Goal: Task Accomplishment & Management: Use online tool/utility

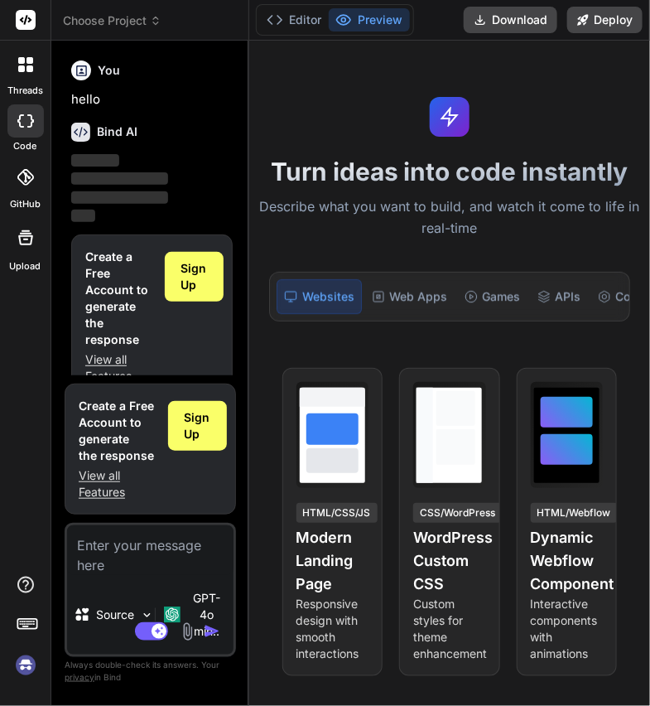
scroll to position [30, 0]
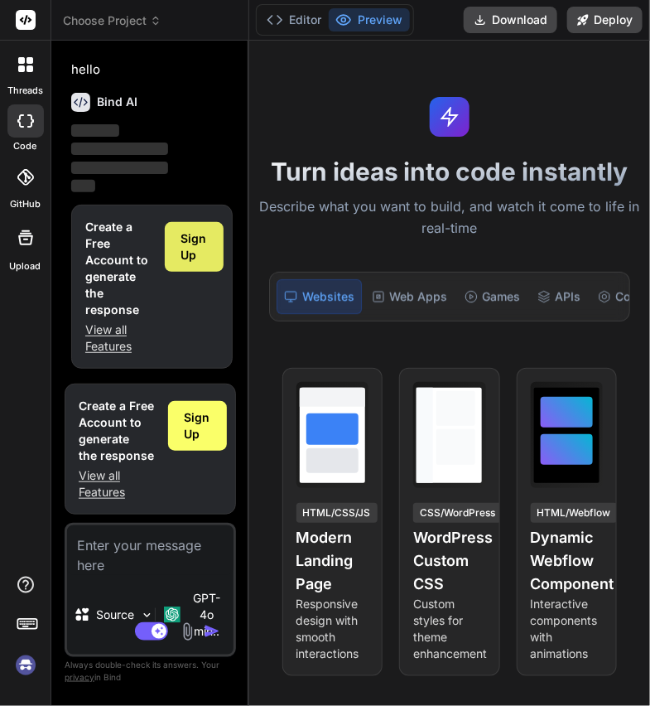
click at [189, 257] on span "Sign Up" at bounding box center [194, 246] width 26 height 33
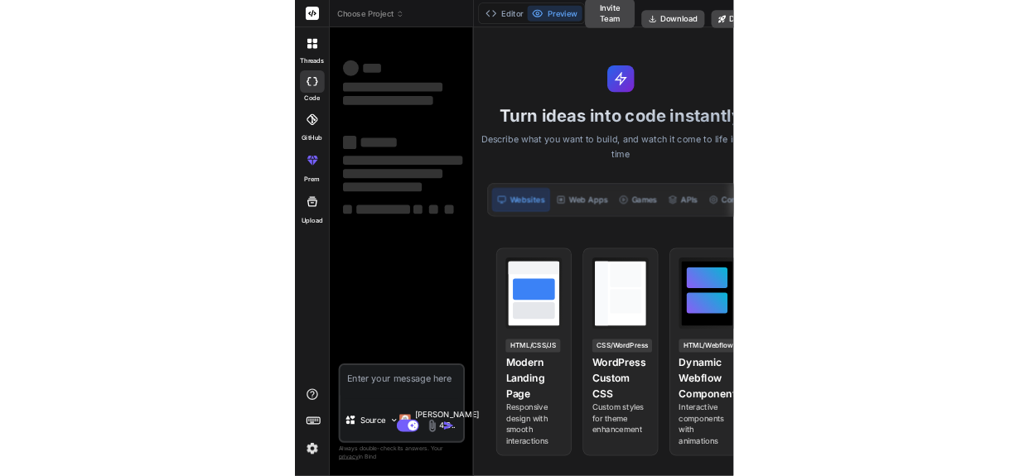
scroll to position [0, 0]
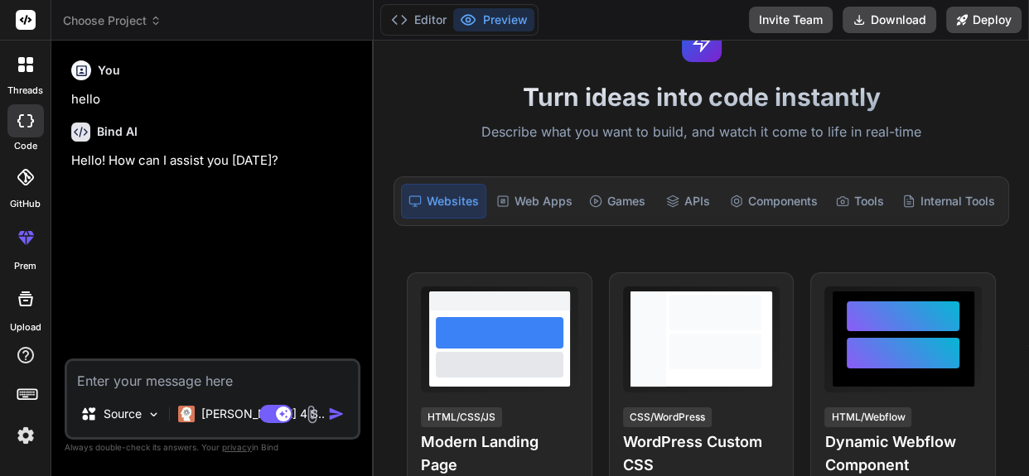
type textarea "x"
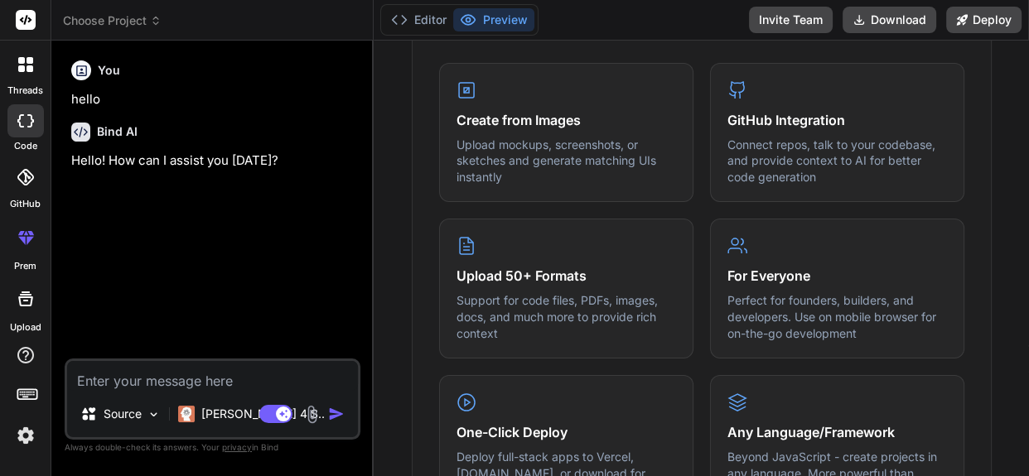
scroll to position [753, 0]
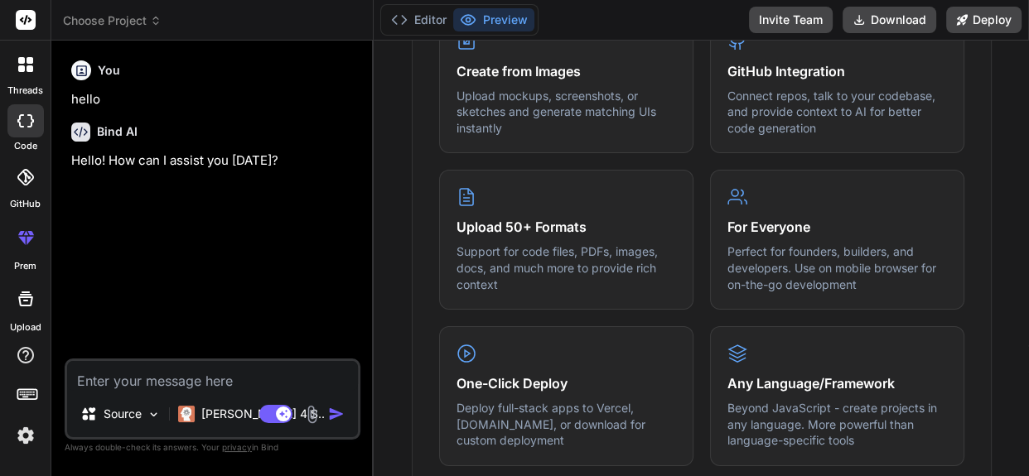
click at [176, 389] on textarea at bounding box center [212, 376] width 291 height 30
paste textarea "{ "assigned": [ { "count": "8", "currentDate": "[DATE]" }, { "count": "23", "cu…"
type textarea "{ "assigned": [ { "count": "8", "currentDate": "[DATE]" }, { "count": "23", "cu…"
type textarea "x"
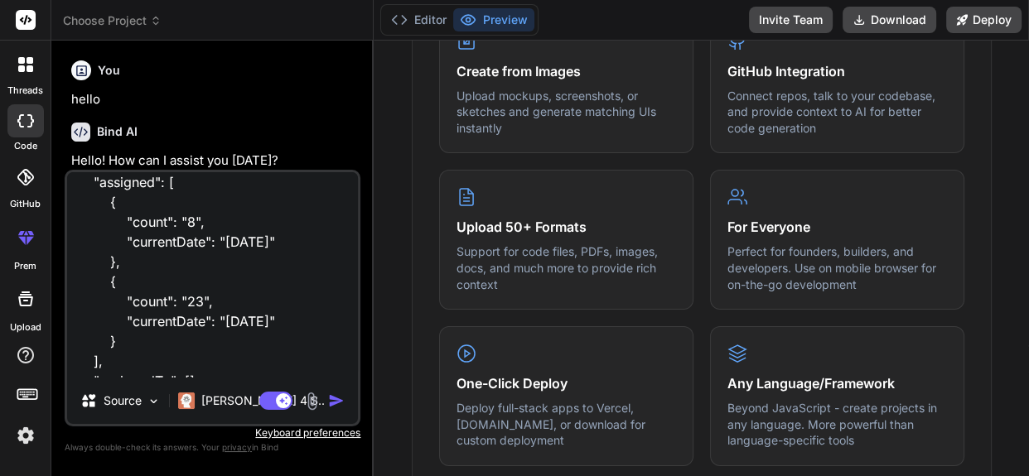
scroll to position [0, 0]
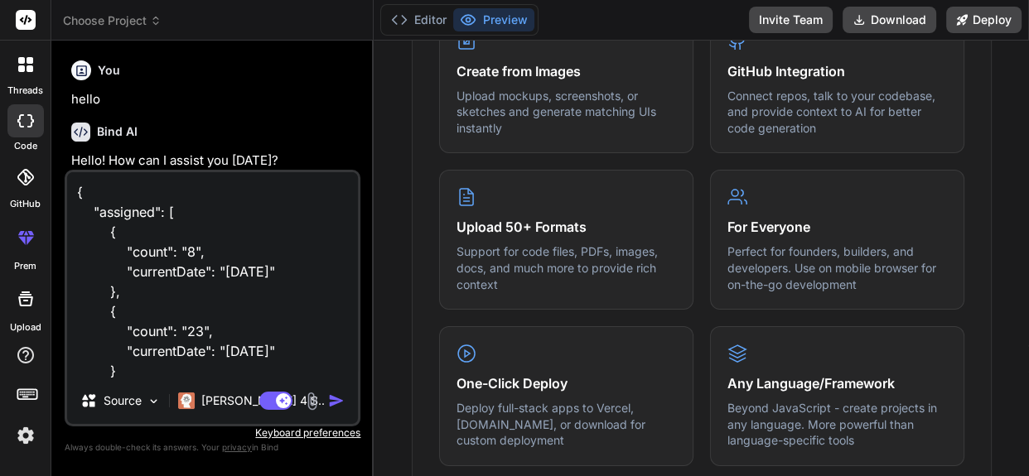
drag, startPoint x: 219, startPoint y: 269, endPoint x: 298, endPoint y: 273, distance: 79.6
click at [298, 273] on textarea "{ "assigned": [ { "count": "8", "currentDate": "[DATE]" }, { "count": "23", "cu…" at bounding box center [212, 274] width 291 height 205
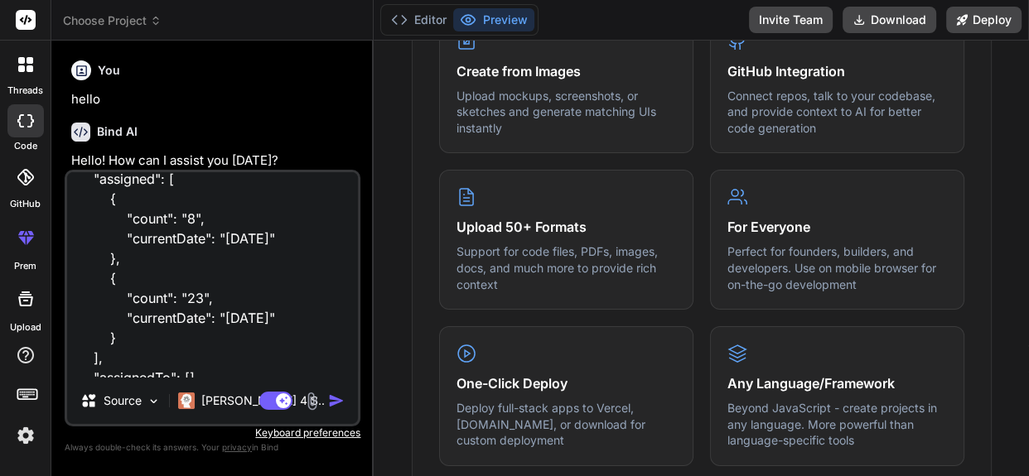
scroll to position [62, 0]
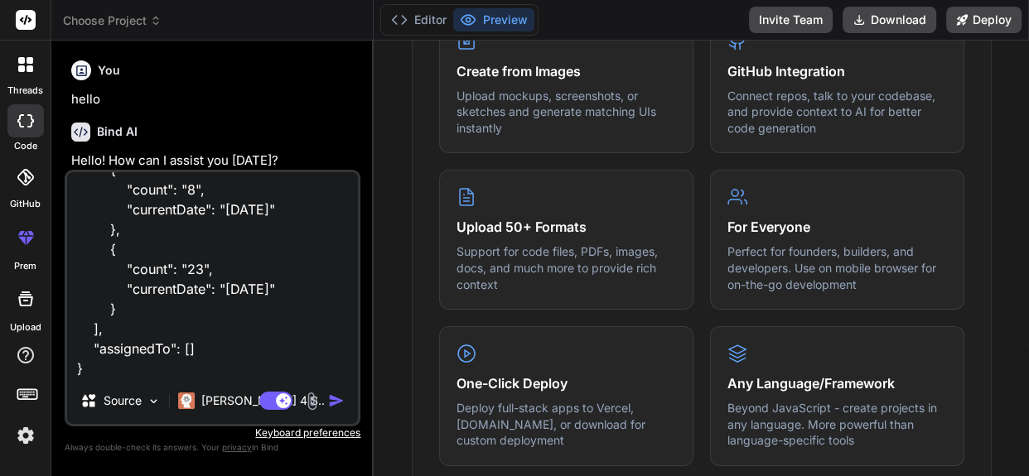
click at [295, 292] on textarea "{ "assigned": [ { "count": "8", "currentDate": "[DATE]" }, { "count": "23", "cu…" at bounding box center [212, 274] width 291 height 205
click at [208, 360] on textarea "{ "assigned": [ { "count": "8", "currentDate": "[DATE]" }, { "count": "23", "cu…" at bounding box center [212, 274] width 291 height 205
type textarea "{ "assigned": [ { "count": "8", "currentDate": "[DATE]" }, { "count": "23", "cu…"
type textarea "x"
type textarea "{ "assigned": [ { "count": "8", "currentDate": "[DATE]" }, { "count": "23", "cu…"
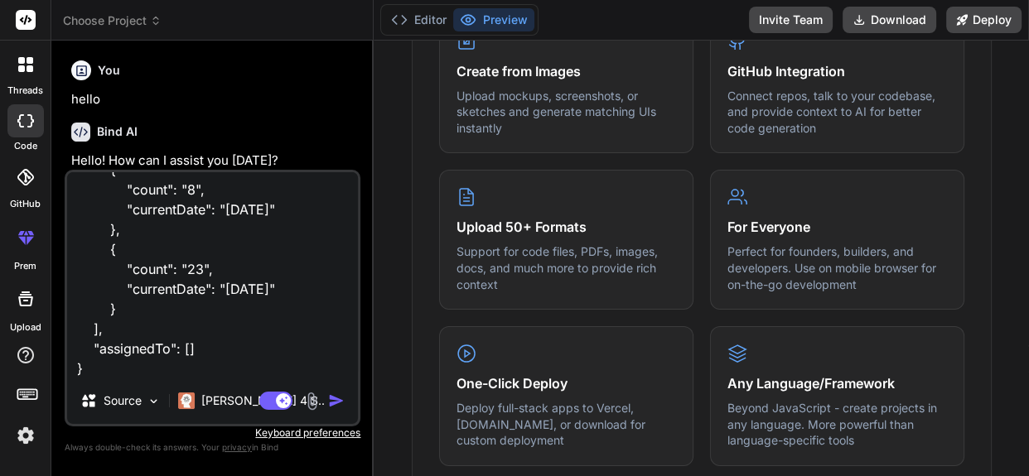
type textarea "x"
type textarea "{ "assigned": [ { "count": "8", "currentDate": "[DATE]" }, { "count": "23", "cu…"
type textarea "x"
type textarea "{ "assigned": [ { "count": "8", "currentDate": "[DATE]" }, { "count": "23", "cu…"
type textarea "x"
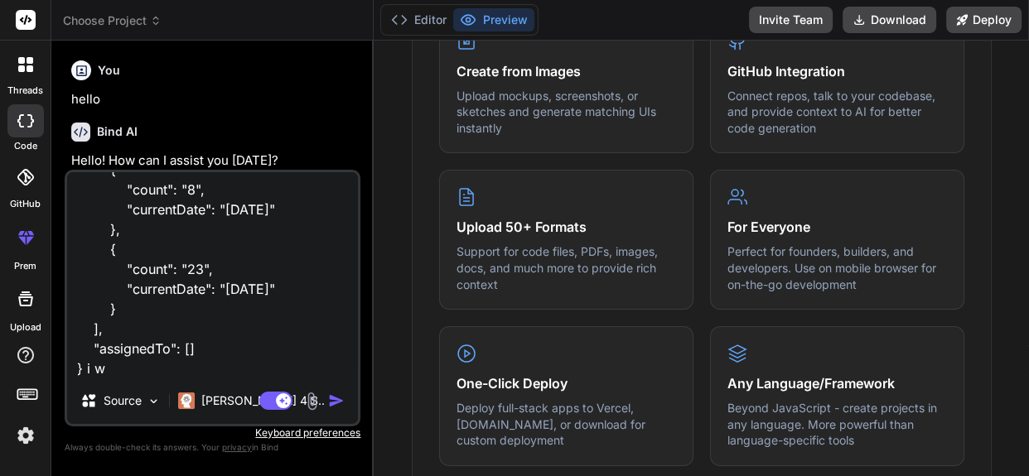
type textarea "{ "assigned": [ { "count": "8", "currentDate": "[DATE]" }, { "count": "23", "cu…"
type textarea "x"
type textarea "{ "assigned": [ { "count": "8", "currentDate": "[DATE]" }, { "count": "23", "cu…"
type textarea "x"
type textarea "{ "assigned": [ { "count": "8", "currentDate": "[DATE]" }, { "count": "23", "cu…"
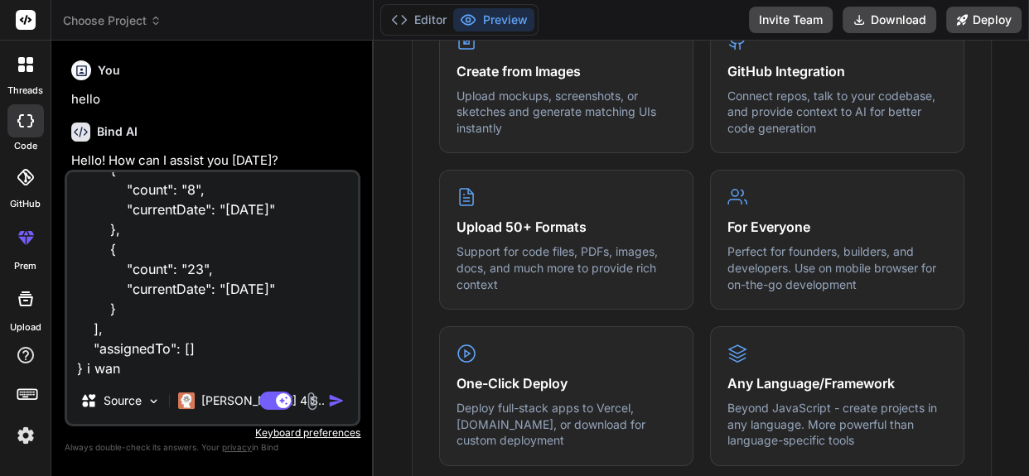
type textarea "x"
type textarea "{ "assigned": [ { "count": "8", "currentDate": "[DATE]" }, { "count": "23", "cu…"
type textarea "x"
type textarea "{ "assigned": [ { "count": "8", "currentDate": "[DATE]" }, { "count": "23", "cu…"
type textarea "x"
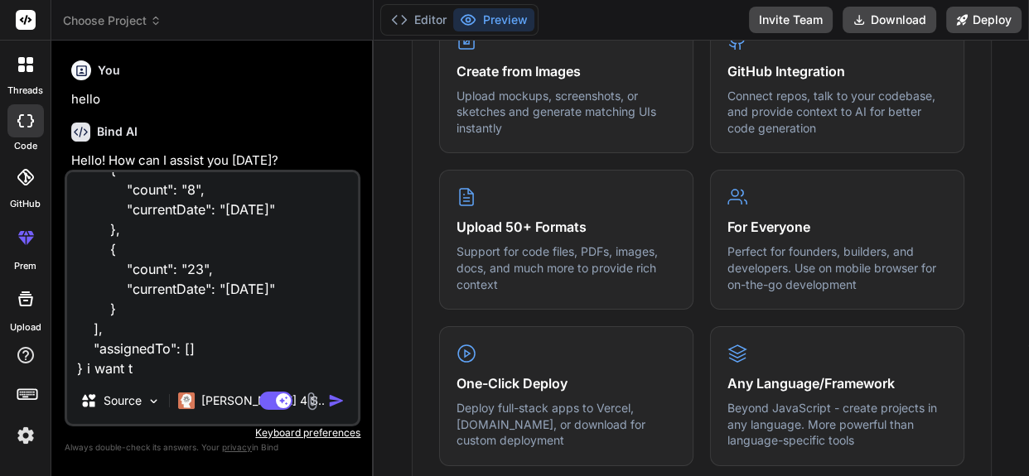
type textarea "{ "assigned": [ { "count": "8", "currentDate": "[DATE]" }, { "count": "23", "cu…"
type textarea "x"
type textarea "{ "assigned": [ { "count": "8", "currentDate": "[DATE]" }, { "count": "23", "cu…"
type textarea "x"
type textarea "{ "assigned": [ { "count": "8", "currentDate": "[DATE]" }, { "count": "23", "cu…"
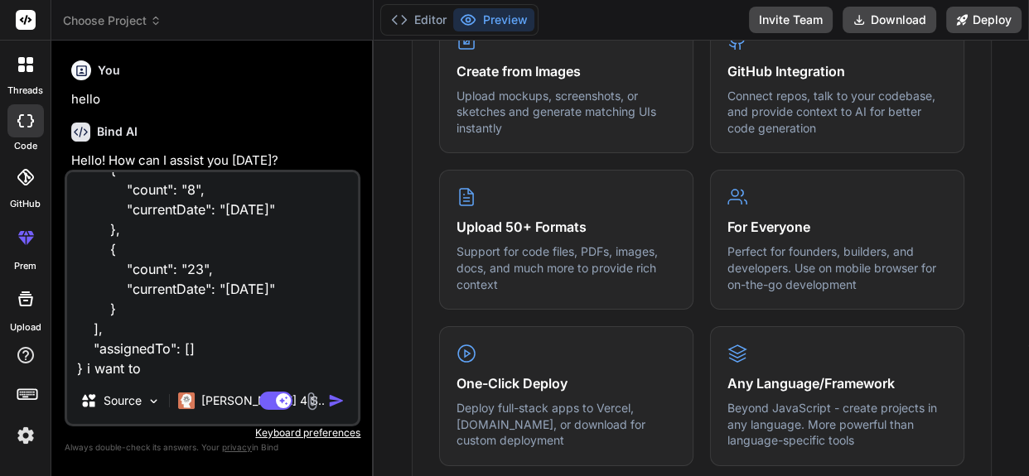
type textarea "x"
type textarea "{ "assigned": [ { "count": "8", "currentDate": "[DATE]" }, { "count": "23", "cu…"
type textarea "x"
type textarea "{ "assigned": [ { "count": "8", "currentDate": "[DATE]" }, { "count": "23", "cu…"
type textarea "x"
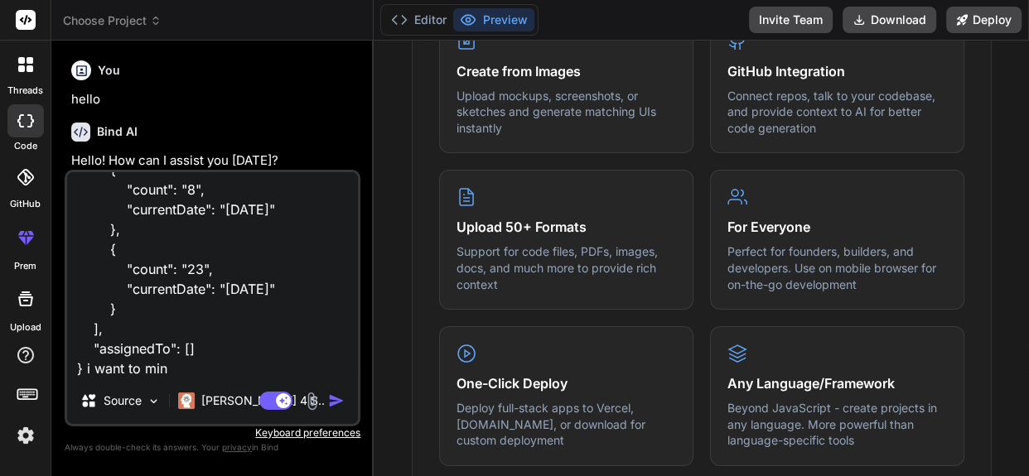
type textarea "{ "assigned": [ { "count": "8", "currentDate": "[DATE]" }, { "count": "23", "cu…"
type textarea "x"
type textarea "{ "assigned": [ { "count": "8", "currentDate": "[DATE]" }, { "count": "23", "cu…"
type textarea "x"
type textarea "{ "assigned": [ { "count": "8", "currentDate": "[DATE]" }, { "count": "23", "cu…"
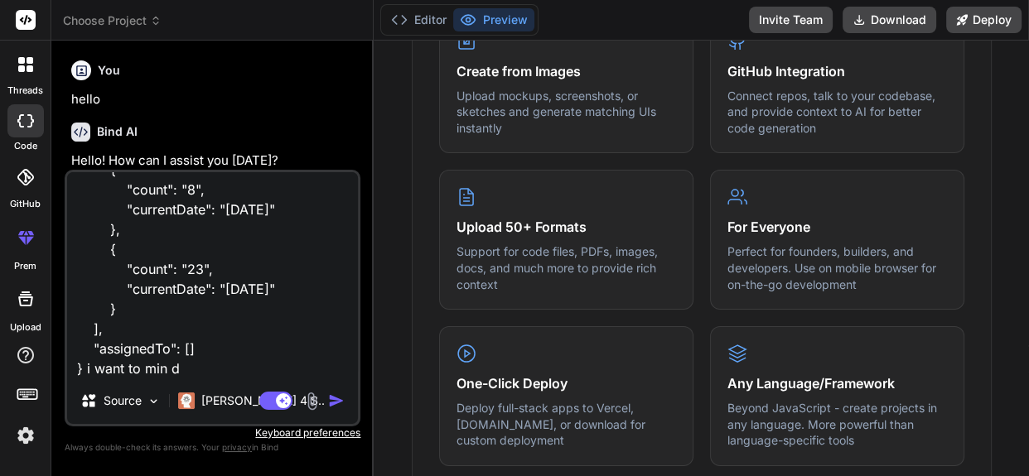
type textarea "x"
type textarea "{ "assigned": [ { "count": "8", "currentDate": "[DATE]" }, { "count": "23", "cu…"
type textarea "x"
type textarea "{ "assigned": [ { "count": "8", "currentDate": "[DATE]" }, { "count": "23", "cu…"
type textarea "x"
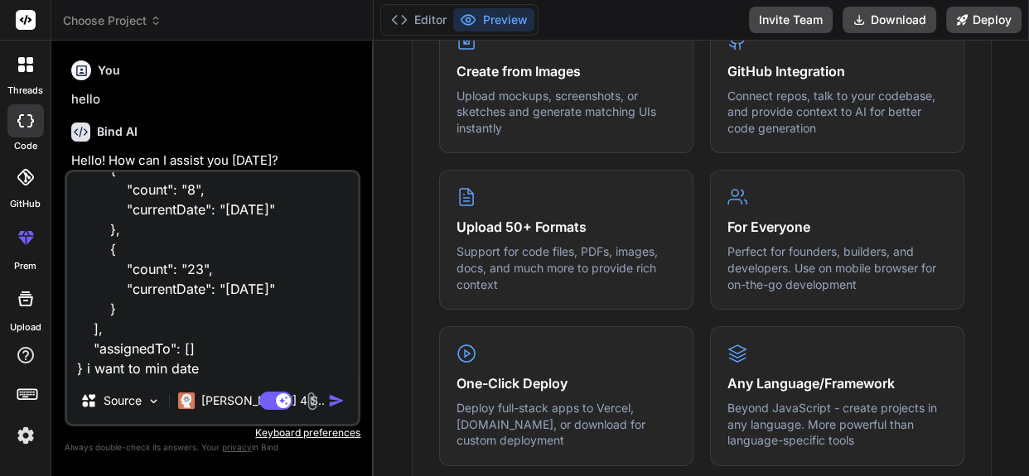
type textarea "{ "assigned": [ { "count": "8", "currentDate": "[DATE]" }, { "count": "23", "cu…"
type textarea "x"
type textarea "{ "assigned": [ { "count": "8", "currentDate": "[DATE]" }, { "count": "23", "cu…"
type textarea "x"
type textarea "{ "assigned": [ { "count": "8", "currentDate": "[DATE]" }, { "count": "23", "cu…"
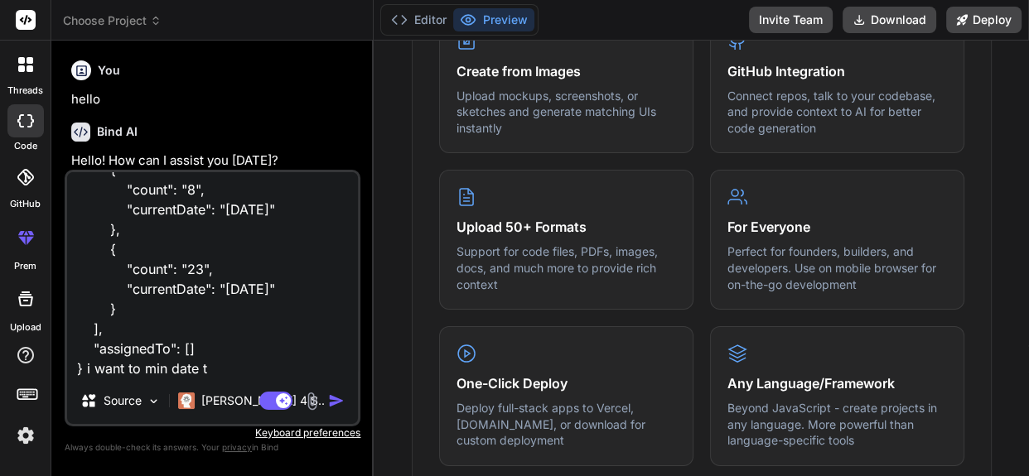
type textarea "x"
type textarea "{ "assigned": [ { "count": "8", "currentDate": "[DATE]" }, { "count": "23", "cu…"
type textarea "x"
type textarea "{ "assigned": [ { "count": "8", "currentDate": "[DATE]" }, { "count": "23", "cu…"
type textarea "x"
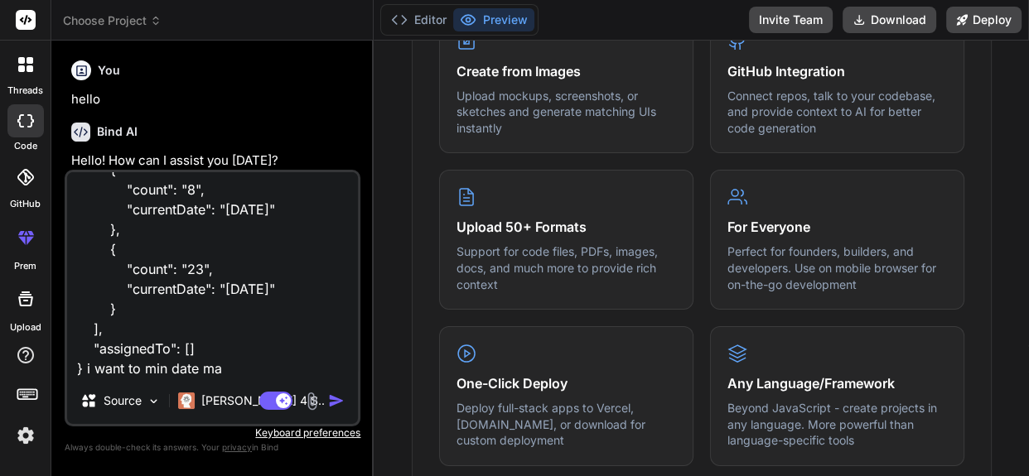
type textarea "{ "assigned": [ { "count": "8", "currentDate": "[DATE]" }, { "count": "23", "cu…"
type textarea "x"
type textarea "{ "assigned": [ { "count": "8", "currentDate": "[DATE]" }, { "count": "23", "cu…"
type textarea "x"
type textarea "{ "assigned": [ { "count": "8", "currentDate": "[DATE]" }, { "count": "23", "cu…"
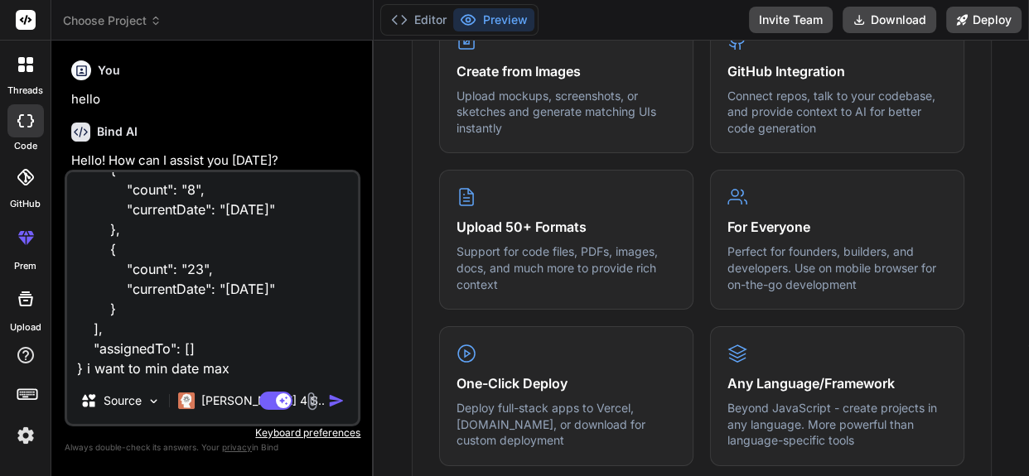
type textarea "x"
type textarea "{ "assigned": [ { "count": "8", "currentDate": "[DATE]" }, { "count": "23", "cu…"
type textarea "x"
type textarea "{ "assigned": [ { "count": "8", "currentDate": "[DATE]" }, { "count": "23", "cu…"
type textarea "x"
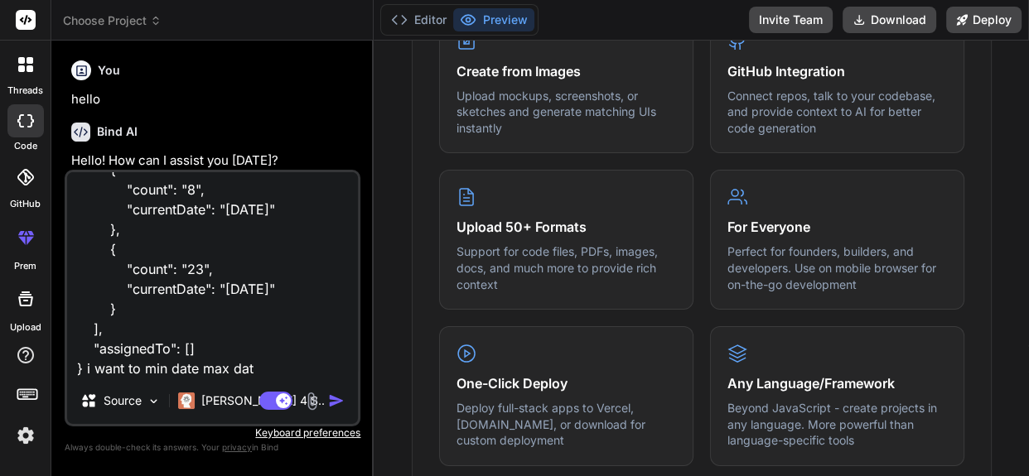
type textarea "{ "assigned": [ { "count": "8", "currentDate": "[DATE]" }, { "count": "23", "cu…"
type textarea "x"
type textarea "{ "assigned": [ { "count": "8", "currentDate": "[DATE]" }, { "count": "23", "cu…"
type textarea "x"
type textarea "{ "assigned": [ { "count": "8", "currentDate": "[DATE]" }, { "count": "23", "cu…"
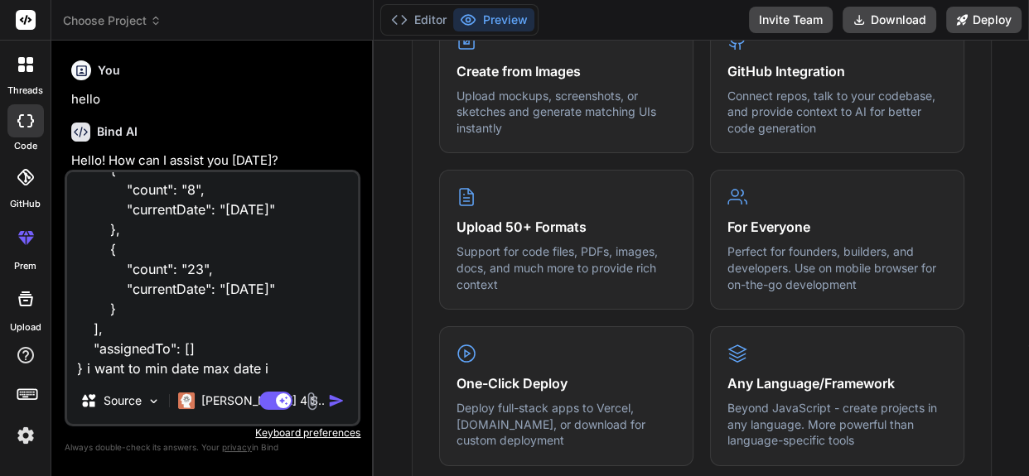
type textarea "x"
type textarea "{ "assigned": [ { "count": "8", "currentDate": "[DATE]" }, { "count": "23", "cu…"
type textarea "x"
type textarea "{ "assigned": [ { "count": "8", "currentDate": "[DATE]" }, { "count": "23", "cu…"
type textarea "x"
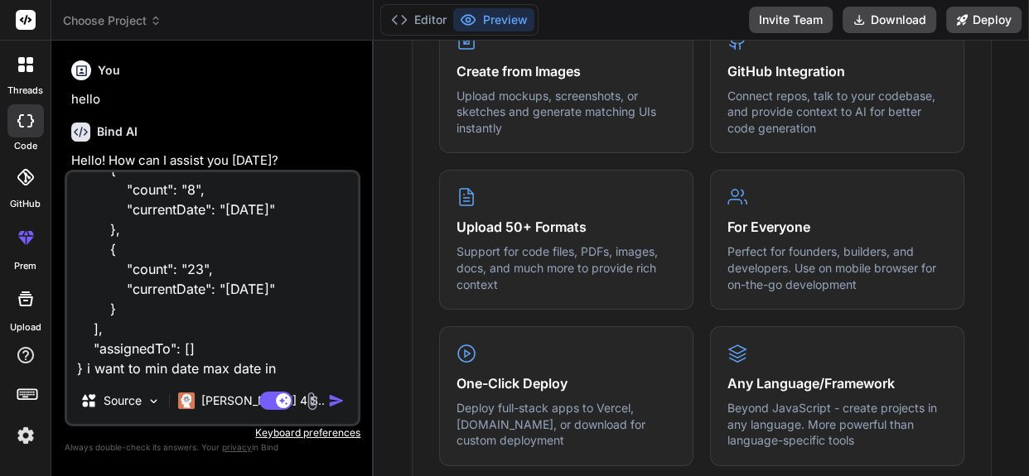
type textarea "{ "assigned": [ { "count": "8", "currentDate": "[DATE]" }, { "count": "23", "cu…"
type textarea "x"
type textarea "{ "assigned": [ { "count": "8", "currentDate": "[DATE]" }, { "count": "23", "cu…"
type textarea "x"
type textarea "{ "assigned": [ { "count": "8", "currentDate": "[DATE]" }, { "count": "23", "cu…"
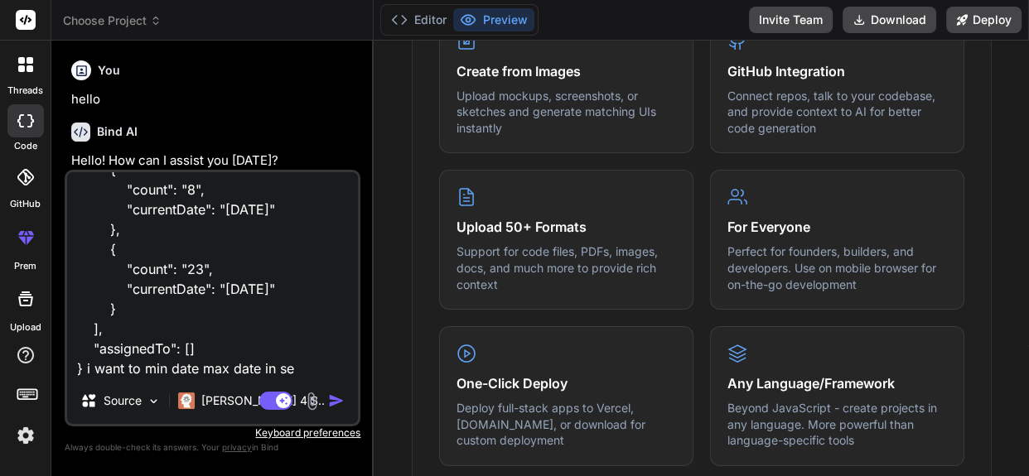
type textarea "x"
type textarea "{ "assigned": [ { "count": "8", "currentDate": "[DATE]" }, { "count": "23", "cu…"
type textarea "x"
type textarea "{ "assigned": [ { "count": "8", "currentDate": "[DATE]" }, { "count": "23", "cu…"
type textarea "x"
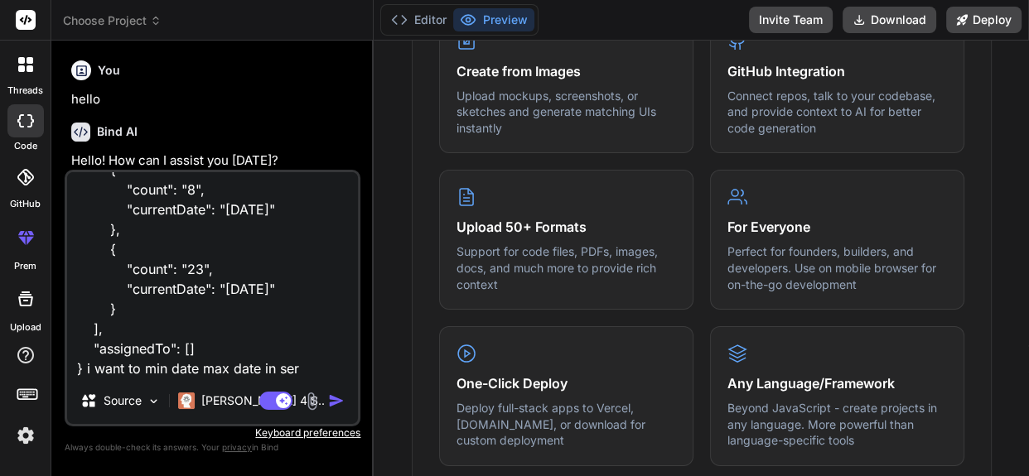
type textarea "{ "assigned": [ { "count": "8", "currentDate": "[DATE]" }, { "count": "23", "cu…"
type textarea "x"
type textarea "{ "assigned": [ { "count": "8", "currentDate": "[DATE]" }, { "count": "23", "cu…"
type textarea "x"
type textarea "{ "assigned": [ { "count": "8", "currentDate": "[DATE]" }, { "count": "23", "cu…"
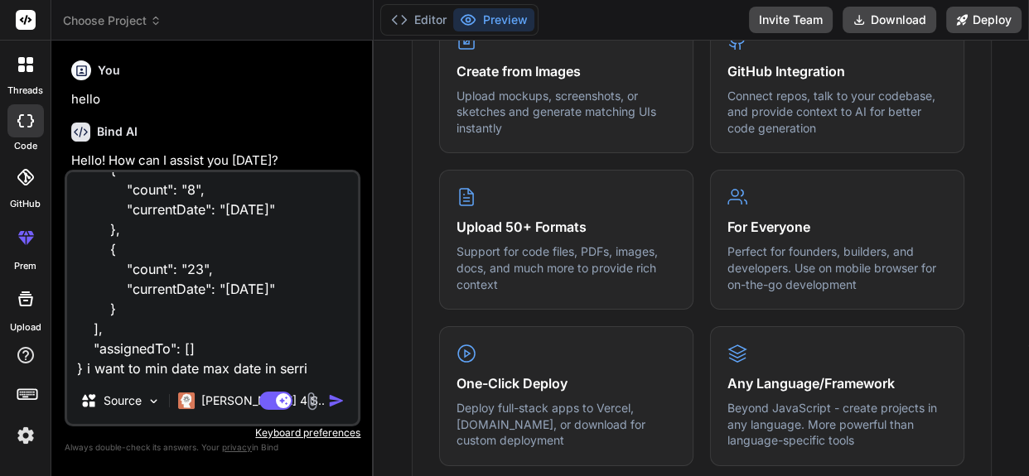
type textarea "x"
type textarea "{ "assigned": [ { "count": "8", "currentDate": "[DATE]" }, { "count": "23", "cu…"
type textarea "x"
type textarea "{ "assigned": [ { "count": "8", "currentDate": "[DATE]" }, { "count": "23", "cu…"
type textarea "x"
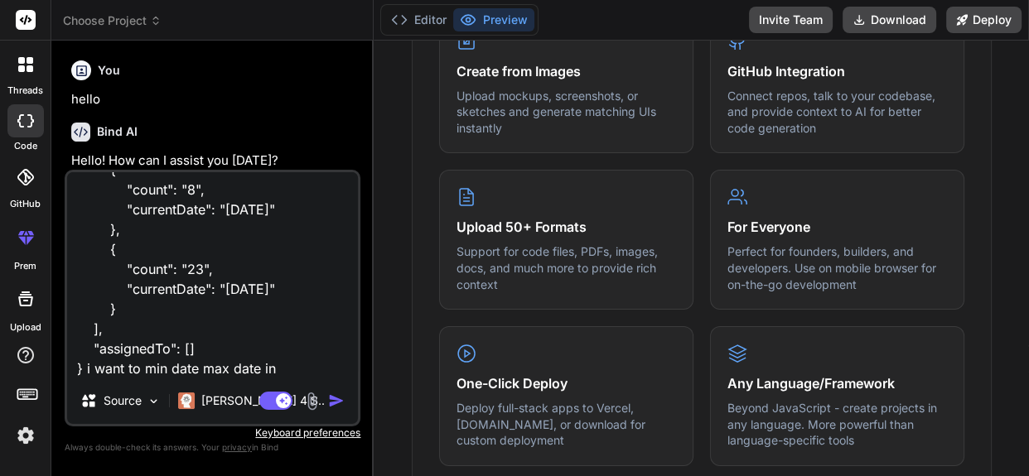
type textarea "{ "assigned": [ { "count": "8", "currentDate": "[DATE]" }, { "count": "23", "cu…"
type textarea "x"
type textarea "{ "assigned": [ { "count": "8", "currentDate": "[DATE]" }, { "count": "23", "cu…"
type textarea "x"
type textarea "{ "assigned": [ { "count": "8", "currentDate": "[DATE]" }, { "count": "23", "cu…"
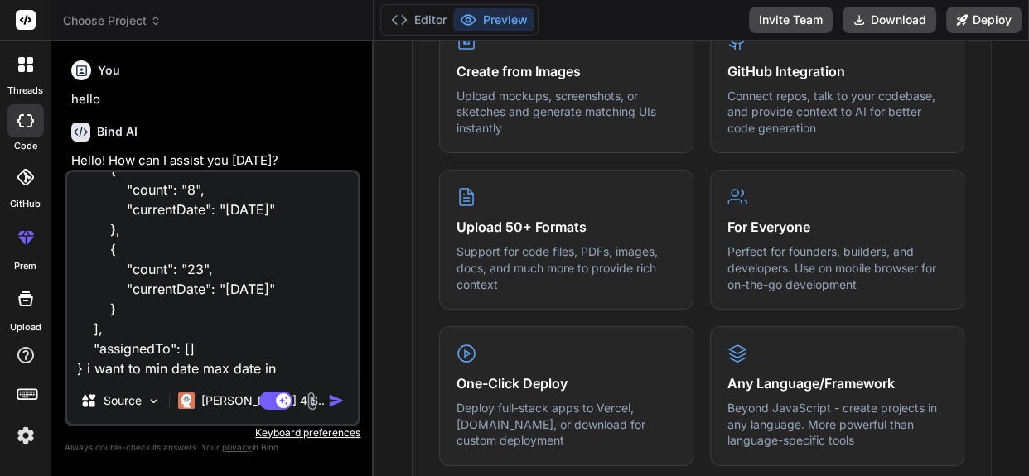
type textarea "x"
type textarea "{ "assigned": [ { "count": "8", "currentDate": "[DATE]" }, { "count": "23", "cu…"
type textarea "x"
type textarea "{ "assigned": [ { "count": "8", "currentDate": "[DATE]" }, { "count": "23", "cu…"
type textarea "x"
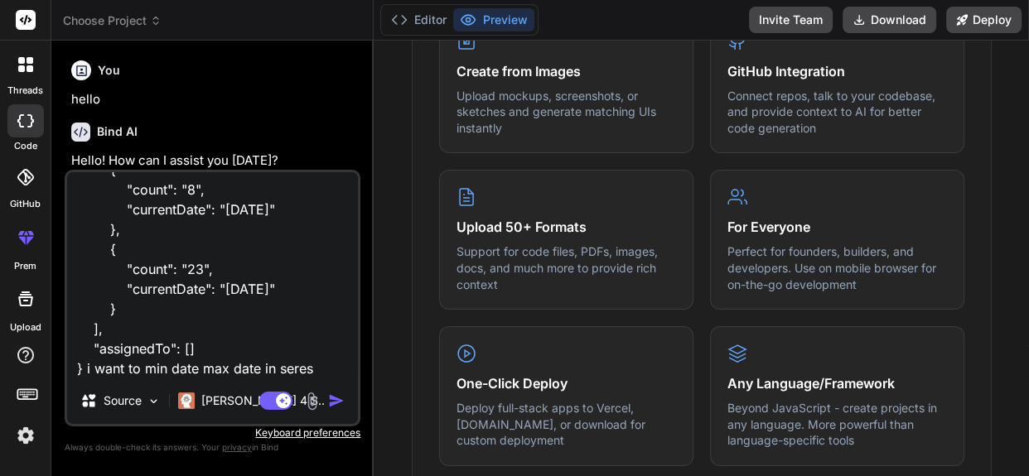
type textarea "{ "assigned": [ { "count": "8", "currentDate": "[DATE]" }, { "count": "23", "cu…"
type textarea "x"
type textarea "{ "assigned": [ { "count": "8", "currentDate": "[DATE]" }, { "count": "23", "cu…"
type textarea "x"
type textarea "{ "assigned": [ { "count": "8", "currentDate": "[DATE]" }, { "count": "23", "cu…"
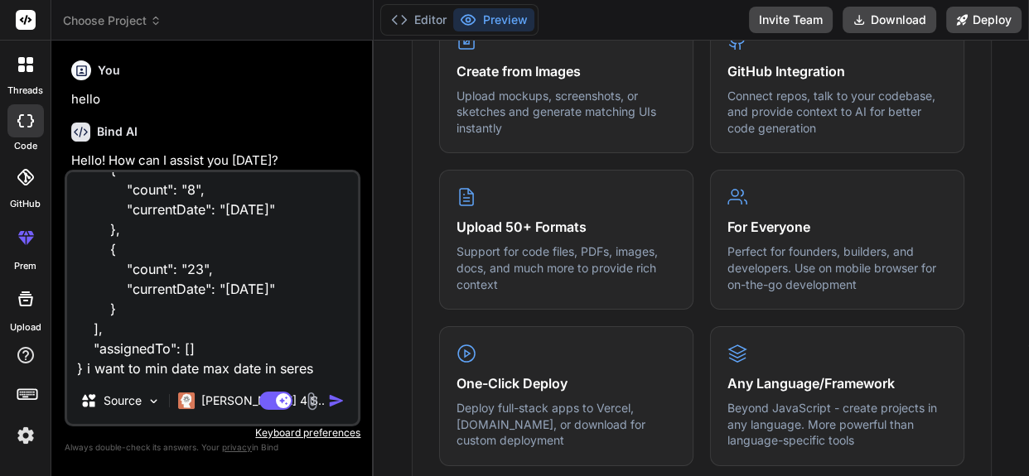
type textarea "x"
type textarea "{ "assigned": [ { "count": "8", "currentDate": "[DATE]" }, { "count": "23", "cu…"
type textarea "x"
type textarea "{ "assigned": [ { "count": "8", "currentDate": "[DATE]" }, { "count": "23", "cu…"
type textarea "x"
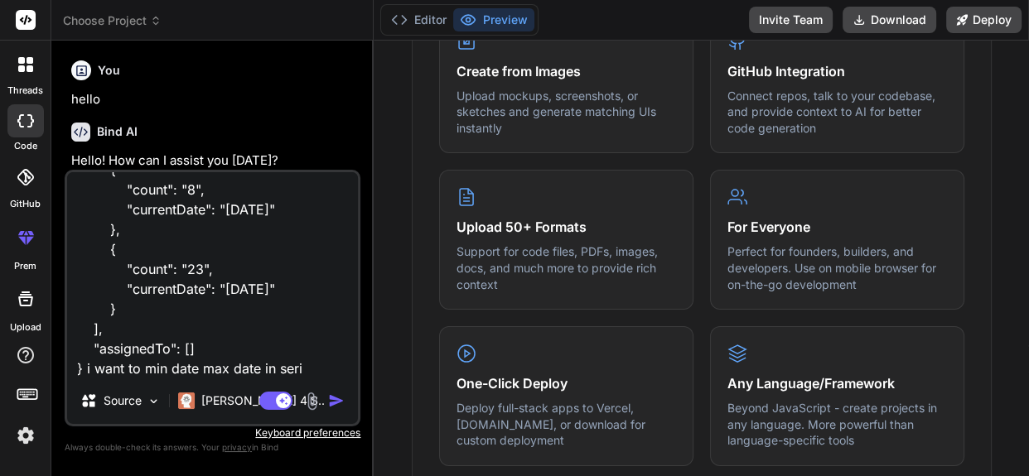
type textarea "{ "assigned": [ { "count": "8", "currentDate": "[DATE]" }, { "count": "23", "cu…"
type textarea "x"
type textarea "{ "assigned": [ { "count": "8", "currentDate": "[DATE]" }, { "count": "23", "cu…"
type textarea "x"
type textarea "{ "assigned": [ { "count": "8", "currentDate": "[DATE]" }, { "count": "23", "cu…"
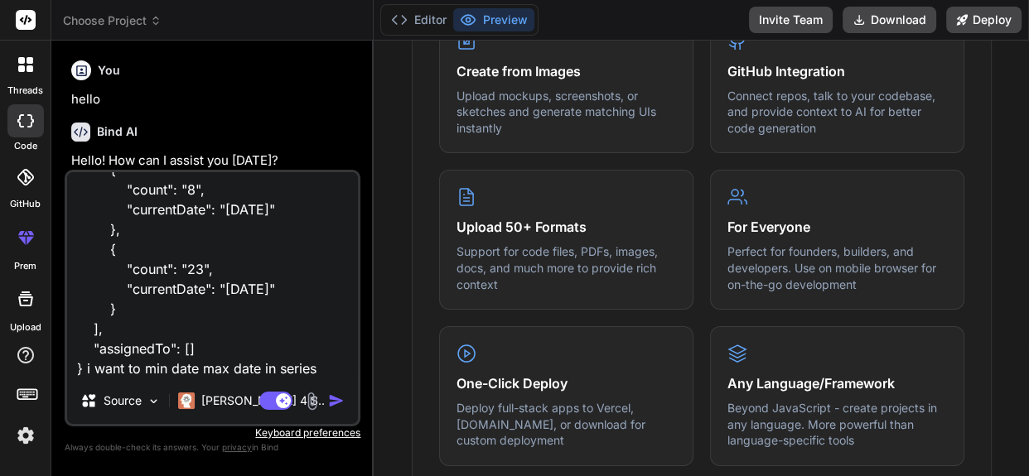
type textarea "x"
type textarea "{ "assigned": [ { "count": "8", "currentDate": "[DATE]" }, { "count": "23", "cu…"
type textarea "x"
type textarea "{ "assigned": [ { "count": "8", "currentDate": "[DATE]" }, { "count": "23", "cu…"
type textarea "x"
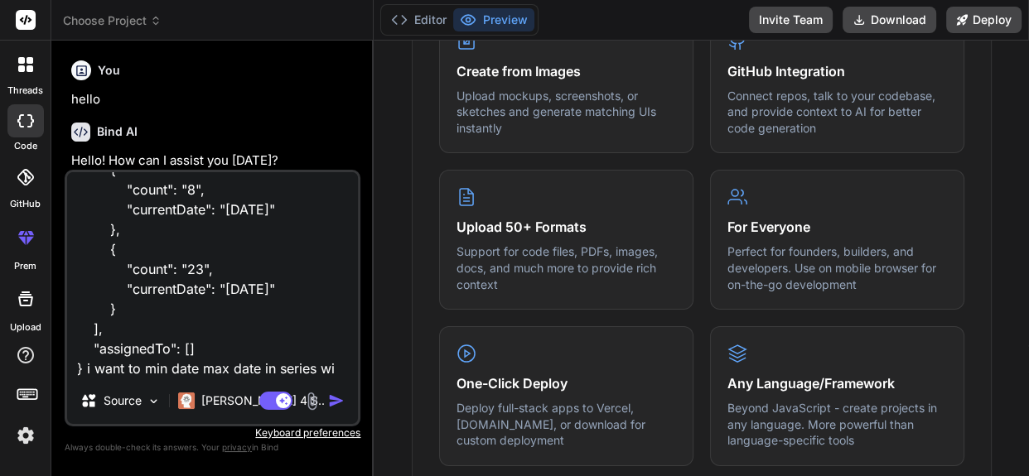
type textarea "{ "assigned": [ { "count": "8", "currentDate": "[DATE]" }, { "count": "23", "cu…"
type textarea "x"
type textarea "{ "assigned": [ { "count": "8", "currentDate": "[DATE]" }, { "count": "23", "cu…"
type textarea "x"
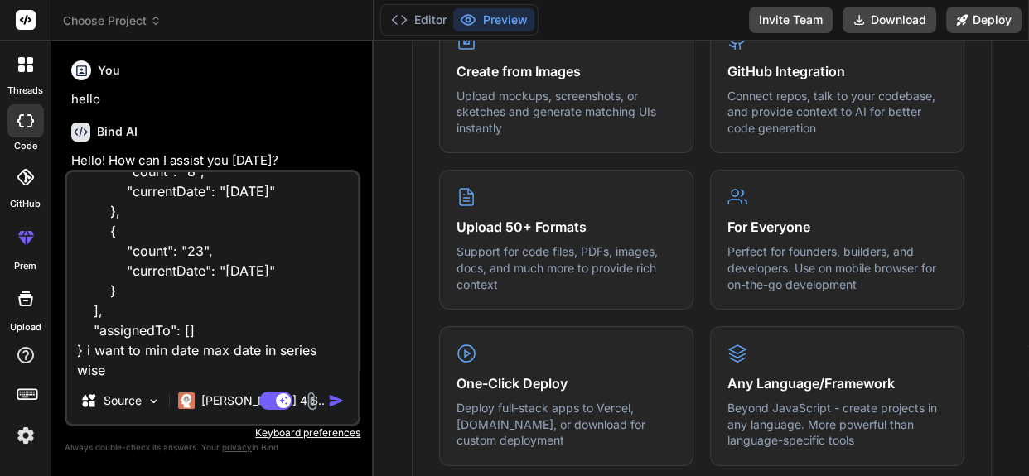
type textarea "{ "assigned": [ { "count": "8", "currentDate": "[DATE]" }, { "count": "23", "cu…"
type textarea "x"
type textarea "{ "assigned": [ { "count": "8", "currentDate": "[DATE]" }, { "count": "23", "cu…"
type textarea "x"
type textarea "{ "assigned": [ { "count": "8", "currentDate": "[DATE]" }, { "count": "23", "cu…"
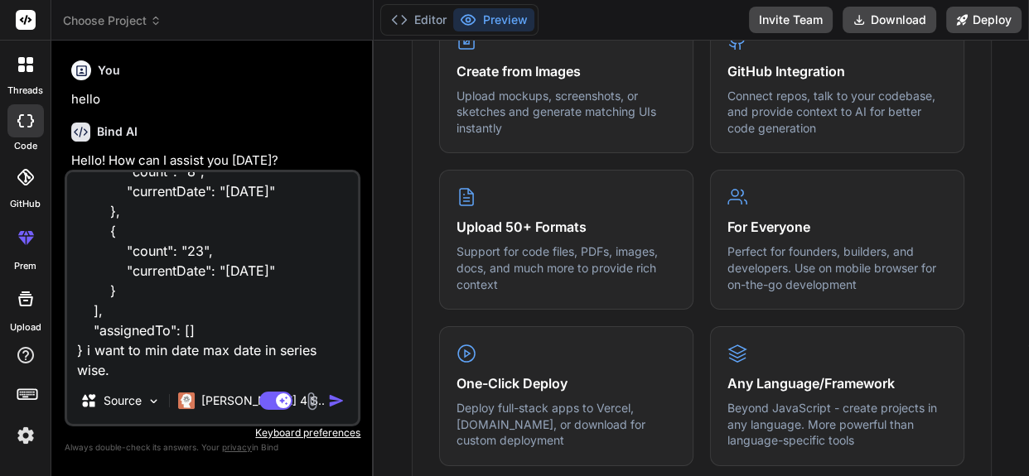
type textarea "x"
type textarea "{ "assigned": [ { "count": "8", "currentDate": "[DATE]" }, { "count": "23", "cu…"
type textarea "x"
type textarea "{ "assigned": [ { "count": "8", "currentDate": "[DATE]" }, { "count": "23", "cu…"
type textarea "x"
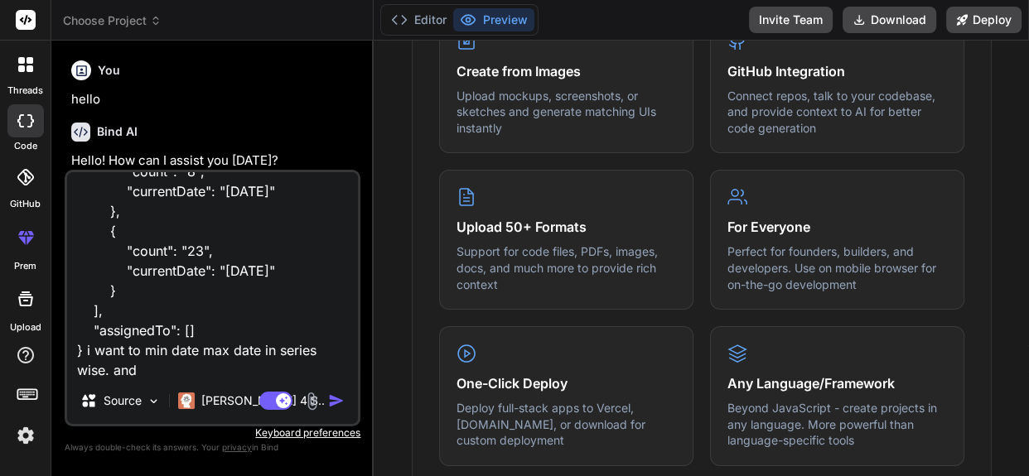
type textarea "{ "assigned": [ { "count": "8", "currentDate": "[DATE]" }, { "count": "23", "cu…"
type textarea "x"
type textarea "{ "assigned": [ { "count": "8", "currentDate": "[DATE]" }, { "count": "23", "cu…"
type textarea "x"
type textarea "{ "assigned": [ { "count": "8", "currentDate": "[DATE]" }, { "count": "23", "cu…"
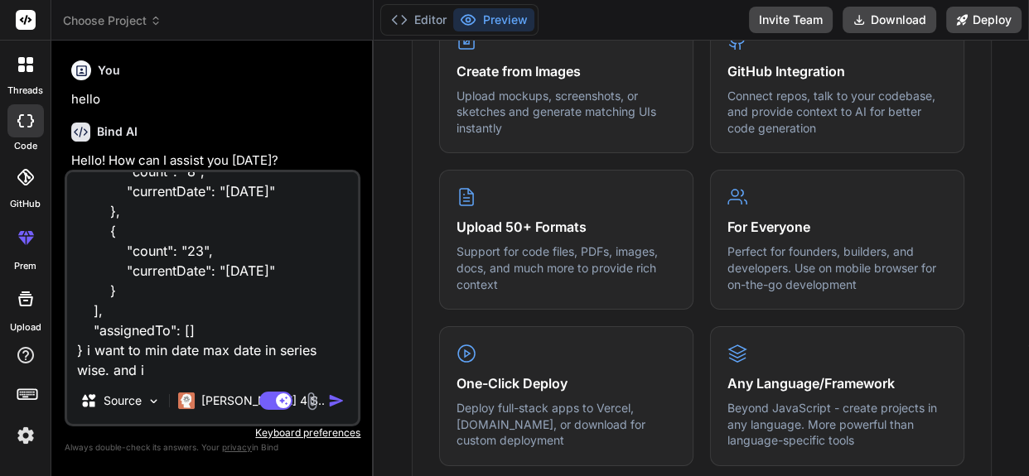
type textarea "x"
type textarea "{ "assigned": [ { "count": "8", "currentDate": "[DATE]" }, { "count": "23", "cu…"
type textarea "x"
type textarea "{ "assigned": [ { "count": "8", "currentDate": "[DATE]" }, { "count": "23", "cu…"
type textarea "x"
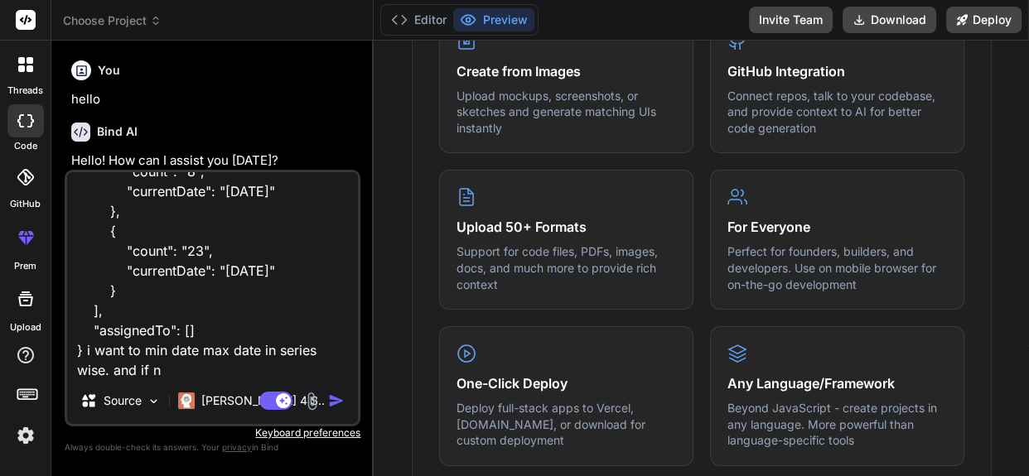
type textarea "{ "assigned": [ { "count": "8", "currentDate": "[DATE]" }, { "count": "23", "cu…"
type textarea "x"
type textarea "{ "assigned": [ { "count": "8", "currentDate": "[DATE]" }, { "count": "23", "cu…"
type textarea "x"
type textarea "{ "assigned": [ { "count": "8", "currentDate": "[DATE]" }, { "count": "23", "cu…"
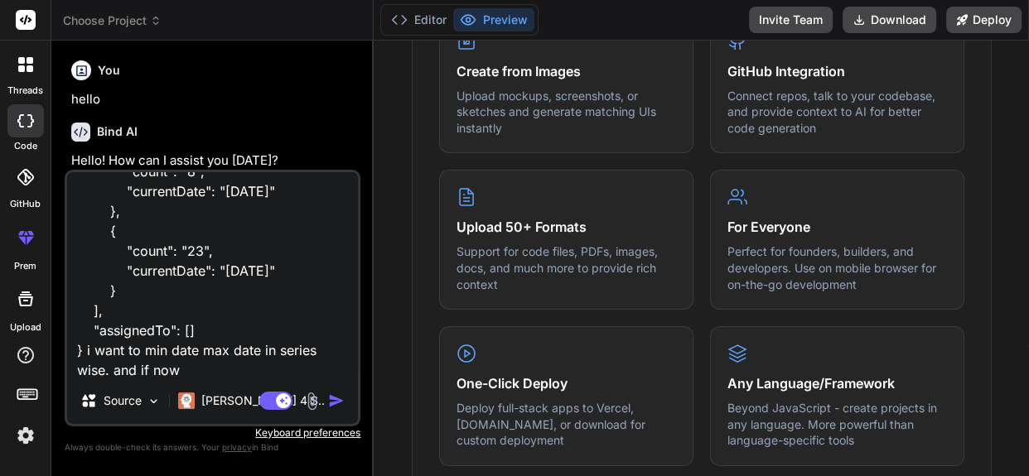
type textarea "x"
type textarea "{ "assigned": [ { "count": "8", "currentDate": "[DATE]" }, { "count": "23", "cu…"
type textarea "x"
type textarea "{ "assigned": [ { "count": "8", "currentDate": "[DATE]" }, { "count": "23", "cu…"
type textarea "x"
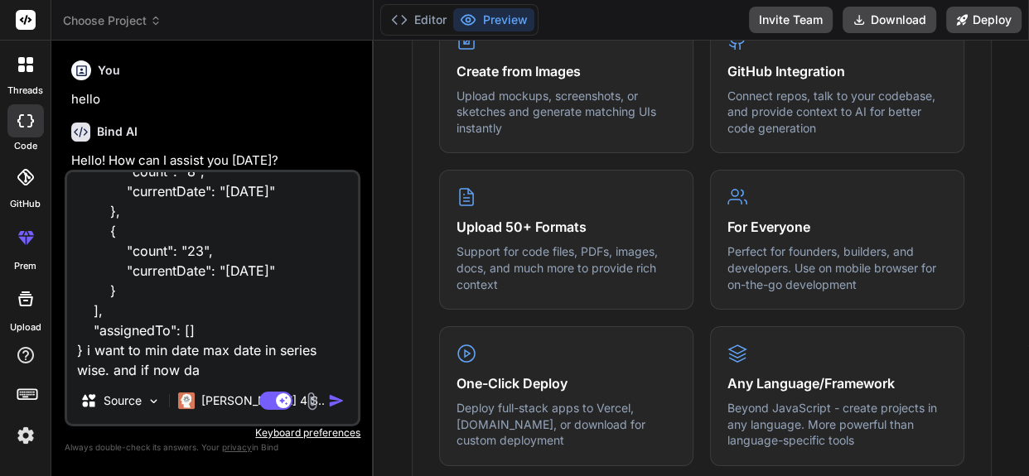
type textarea "{ "assigned": [ { "count": "8", "currentDate": "[DATE]" }, { "count": "23", "cu…"
type textarea "x"
type textarea "{ "assigned": [ { "count": "8", "currentDate": "[DATE]" }, { "count": "23", "cu…"
type textarea "x"
type textarea "{ "assigned": [ { "count": "8", "currentDate": "[DATE]" }, { "count": "23", "cu…"
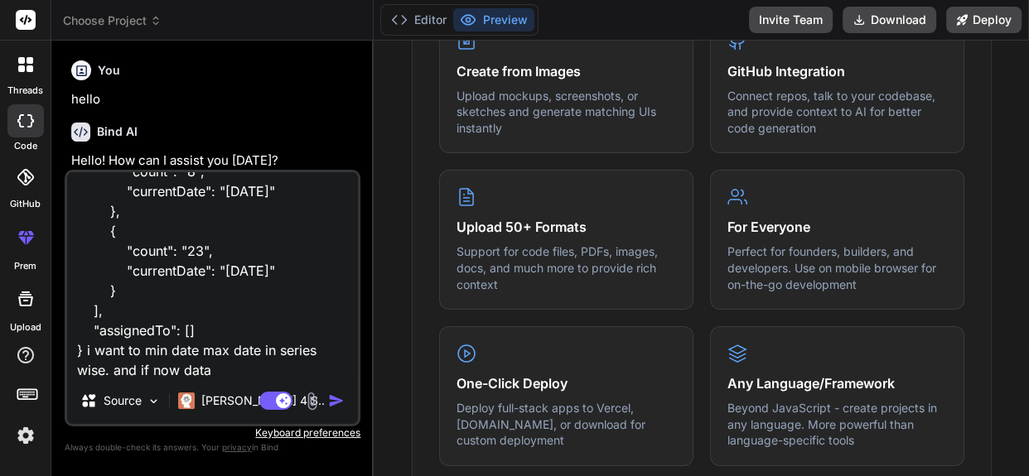
type textarea "x"
type textarea "{ "assigned": [ { "count": "8", "currentDate": "[DATE]" }, { "count": "23", "cu…"
type textarea "x"
type textarea "{ "assigned": [ { "count": "8", "currentDate": "[DATE]" }, { "count": "23", "cu…"
type textarea "x"
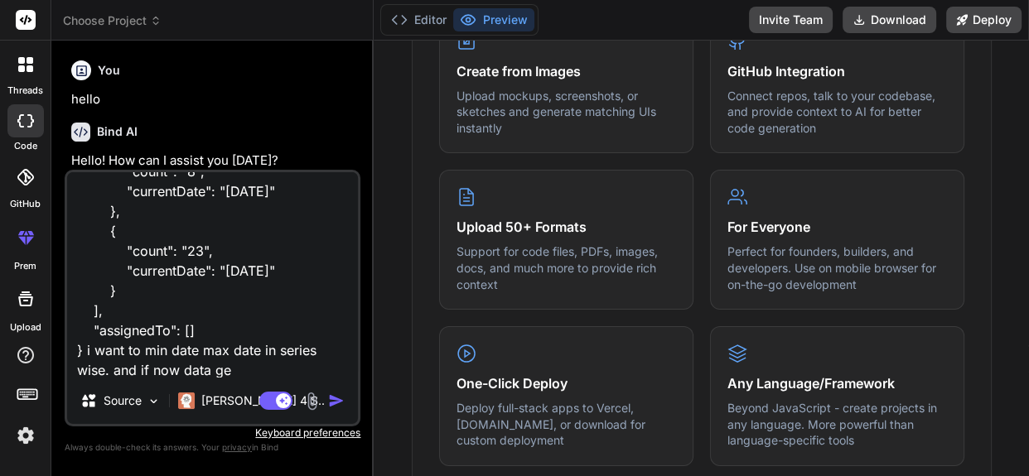
type textarea "{ "assigned": [ { "count": "8", "currentDate": "[DATE]" }, { "count": "23", "cu…"
type textarea "x"
type textarea "{ "assigned": [ { "count": "8", "currentDate": "[DATE]" }, { "count": "23", "cu…"
type textarea "x"
type textarea "{ "assigned": [ { "count": "8", "currentDate": "[DATE]" }, { "count": "23", "cu…"
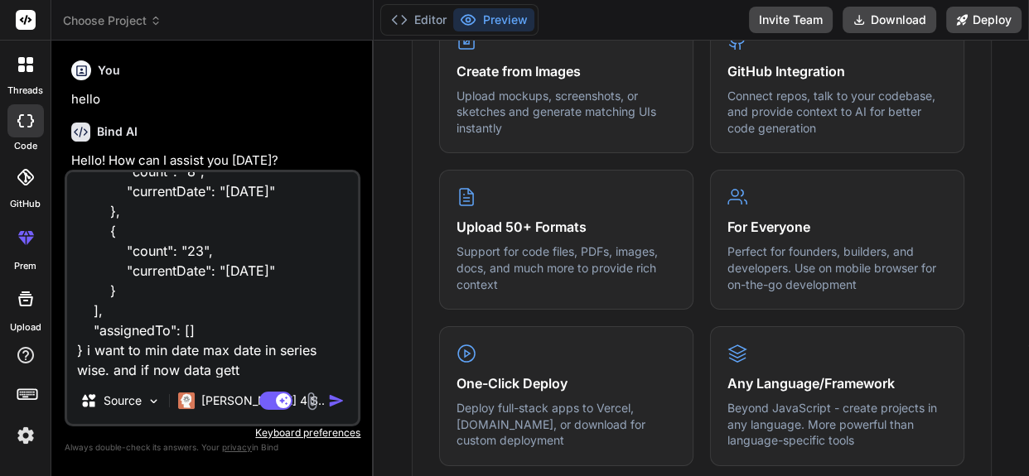
type textarea "x"
type textarea "{ "assigned": [ { "count": "8", "currentDate": "[DATE]" }, { "count": "23", "cu…"
type textarea "x"
type textarea "{ "assigned": [ { "count": "8", "currentDate": "[DATE]" }, { "count": "23", "cu…"
type textarea "x"
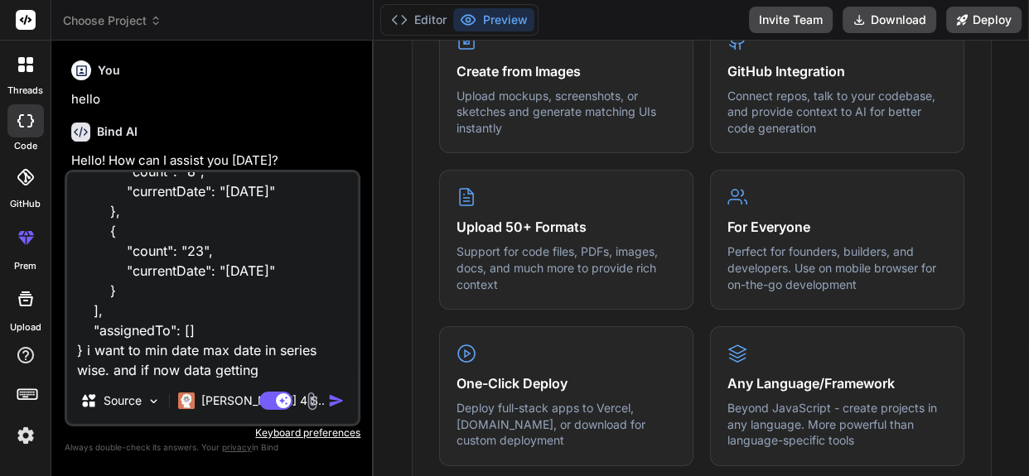
type textarea "{ "assigned": [ { "count": "8", "currentDate": "[DATE]" }, { "count": "23", "cu…"
type textarea "x"
type textarea "{ "assigned": [ { "count": "8", "currentDate": "[DATE]" }, { "count": "23", "cu…"
type textarea "x"
type textarea "{ "assigned": [ { "count": "8", "currentDate": "[DATE]" }, { "count": "23", "cu…"
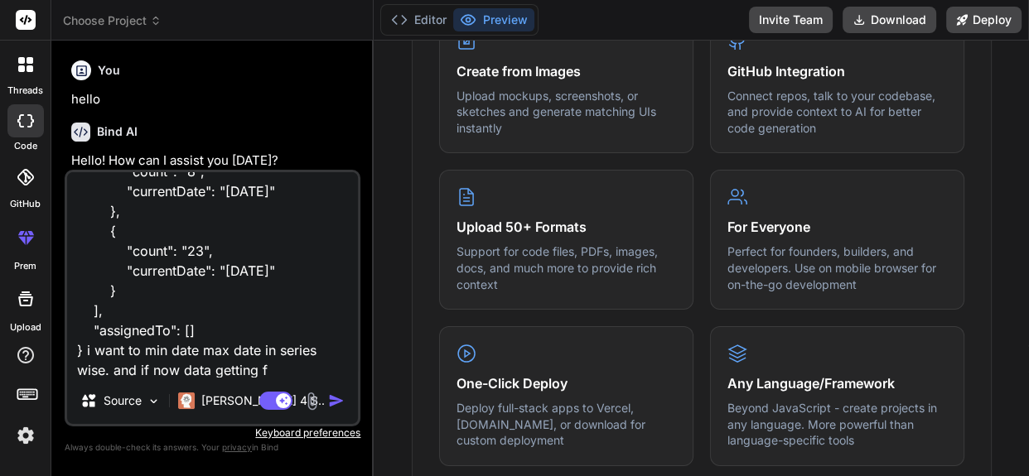
type textarea "x"
type textarea "{ "assigned": [ { "count": "8", "currentDate": "[DATE]" }, { "count": "23", "cu…"
type textarea "x"
type textarea "{ "assigned": [ { "count": "8", "currentDate": "[DATE]" }, { "count": "23", "cu…"
type textarea "x"
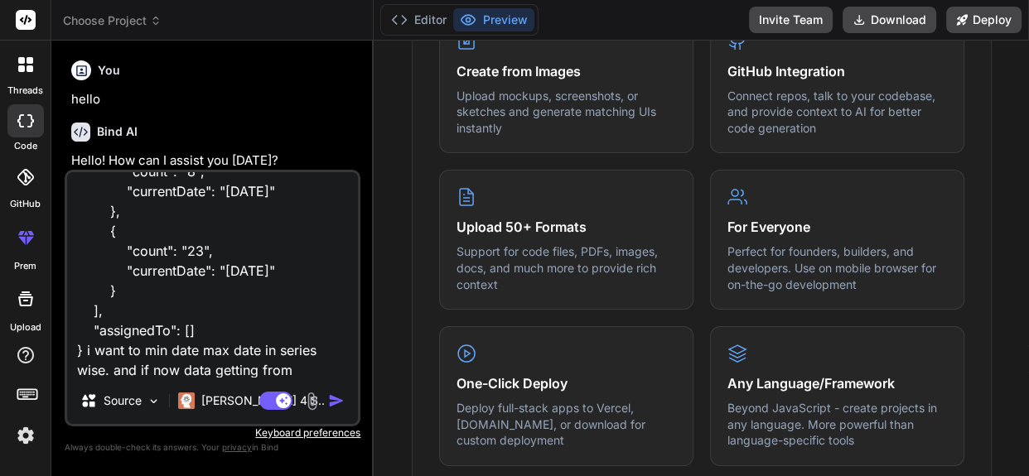
type textarea "{ "assigned": [ { "count": "8", "currentDate": "[DATE]" }, { "count": "23", "cu…"
type textarea "x"
type textarea "{ "assigned": [ { "count": "8", "currentDate": "[DATE]" }, { "count": "23", "cu…"
type textarea "x"
type textarea "{ "assigned": [ { "count": "8", "currentDate": "[DATE]" }, { "count": "23", "cu…"
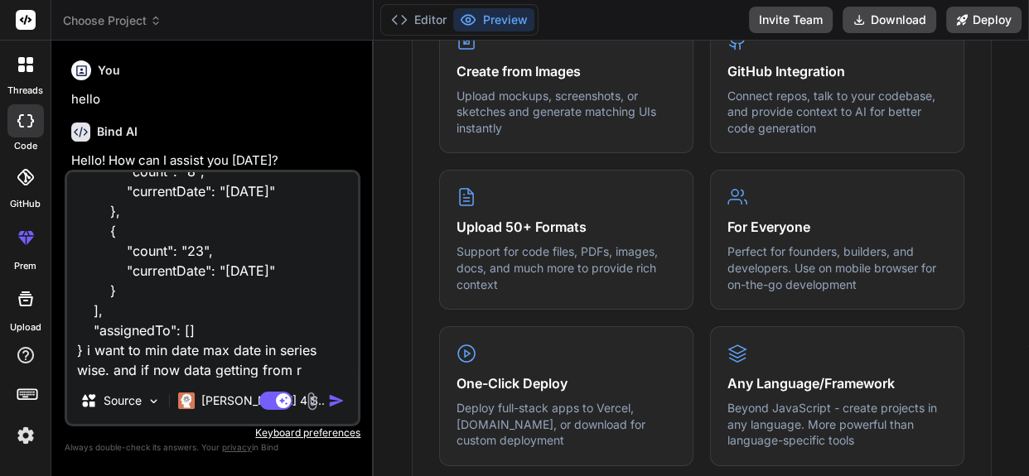
type textarea "x"
type textarea "{ "assigned": [ { "count": "8", "currentDate": "[DATE]" }, { "count": "23", "cu…"
type textarea "x"
type textarea "{ "assigned": [ { "count": "8", "currentDate": "[DATE]" }, { "count": "23", "cu…"
type textarea "x"
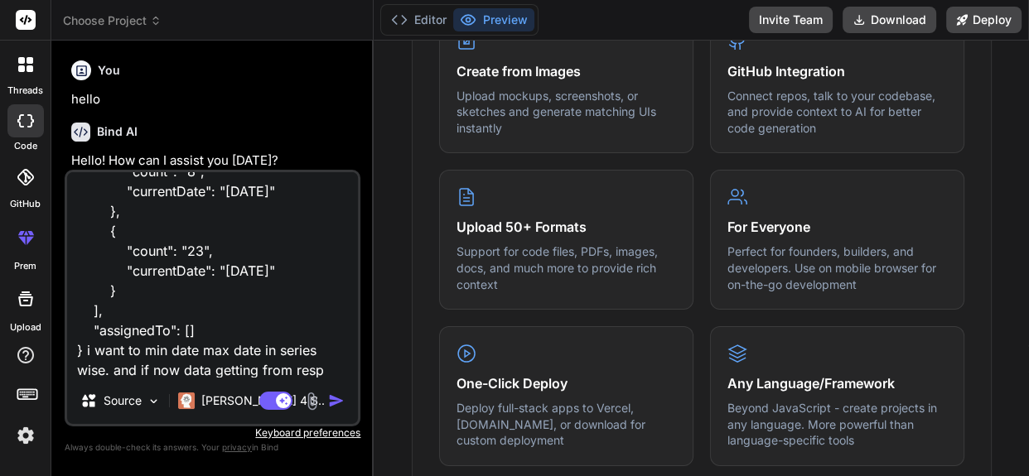
type textarea "{ "assigned": [ { "count": "8", "currentDate": "[DATE]" }, { "count": "23", "cu…"
type textarea "x"
type textarea "{ "assigned": [ { "count": "8", "currentDate": "[DATE]" }, { "count": "23", "cu…"
type textarea "x"
type textarea "{ "assigned": [ { "count": "8", "currentDate": "[DATE]" }, { "count": "23", "cu…"
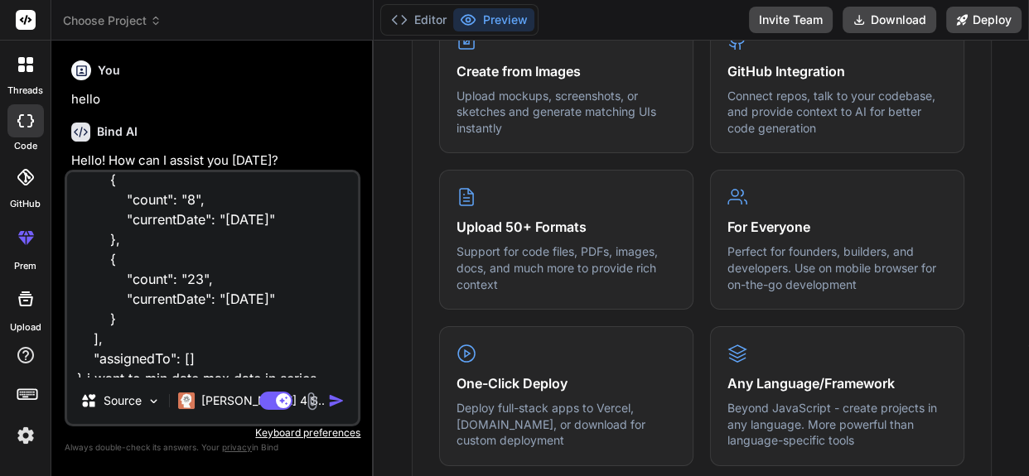
scroll to position [0, 0]
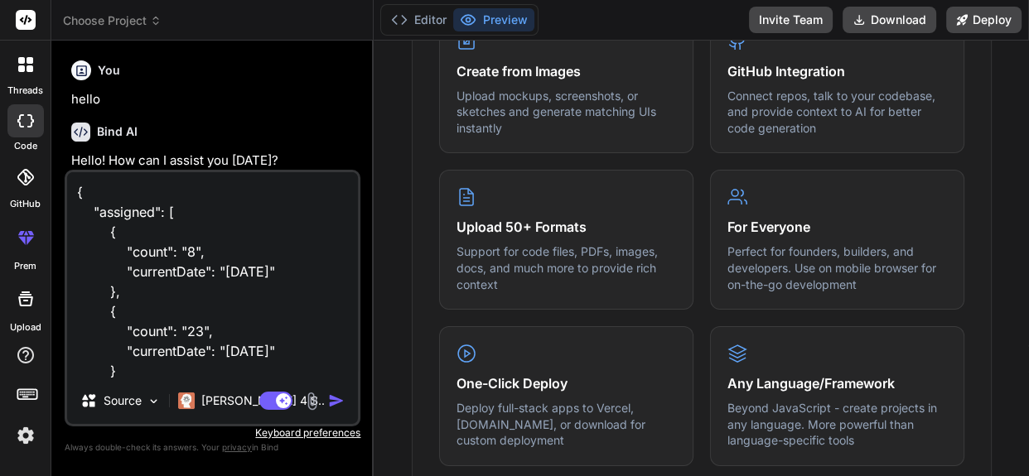
drag, startPoint x: 82, startPoint y: 311, endPoint x: 44, endPoint y: 150, distance: 166.0
click at [44, 150] on div "threads code GitHub prem Upload Choose Project Created with Pixso. Bind AI Web …" at bounding box center [514, 238] width 1029 height 476
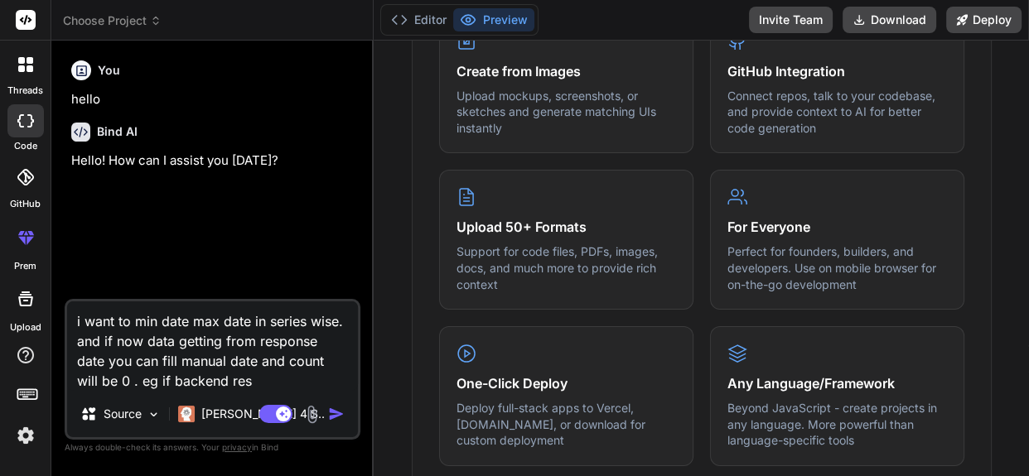
click at [252, 383] on textarea "i want to min date max date in series wise. and if now data getting from respon…" at bounding box center [212, 346] width 291 height 89
paste textarea "{ "assigned": [ { "count": "8", "currentDate": "[DATE]" }, { "count": "23", "cu…"
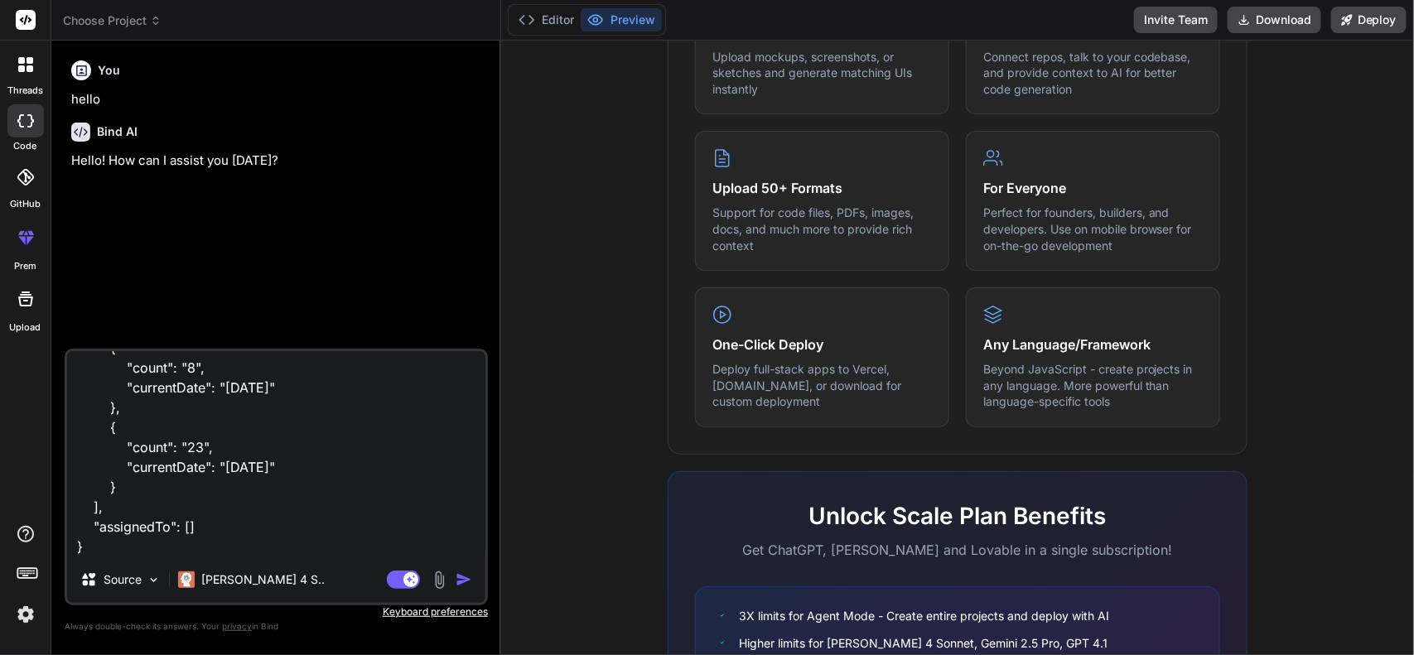
scroll to position [752, 0]
click at [273, 537] on textarea "i want to min date max date in series wise. and if now data getting from respon…" at bounding box center [276, 453] width 418 height 205
click at [271, 548] on textarea "i want to min date max date in series wise. and if now data getting from respon…" at bounding box center [276, 453] width 418 height 205
drag, startPoint x: 114, startPoint y: 389, endPoint x: 307, endPoint y: 391, distance: 193.0
click at [307, 391] on textarea "i want to min date max date in series wise. and if now data getting from respon…" at bounding box center [276, 453] width 418 height 205
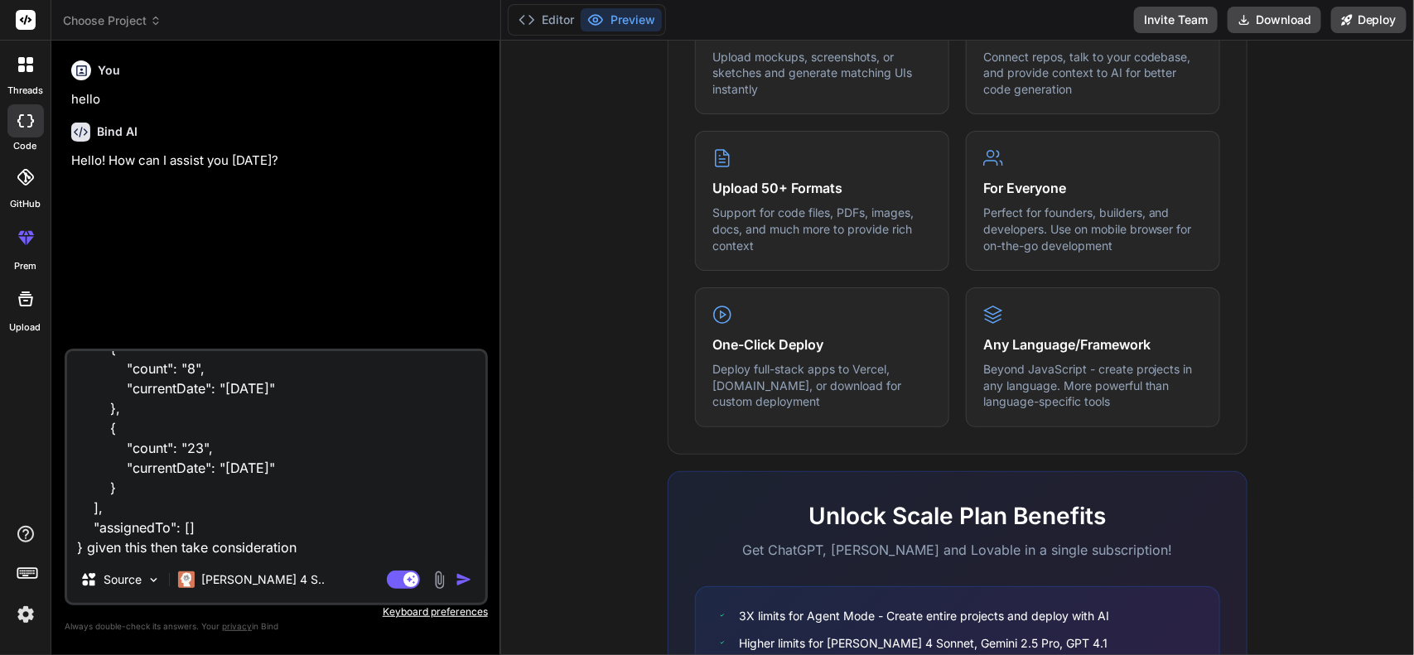
click at [330, 535] on textarea "i want to min date max date in series wise. and if now data getting from respon…" at bounding box center [276, 453] width 418 height 205
click at [337, 540] on textarea "i want to min date max date in series wise. and if now data getting from respon…" at bounding box center [276, 453] width 418 height 205
paste textarea ""currentDate": "[DATE]""
click at [305, 532] on textarea "i want to min date max date in series wise. and if now data getting from respon…" at bounding box center [276, 453] width 418 height 205
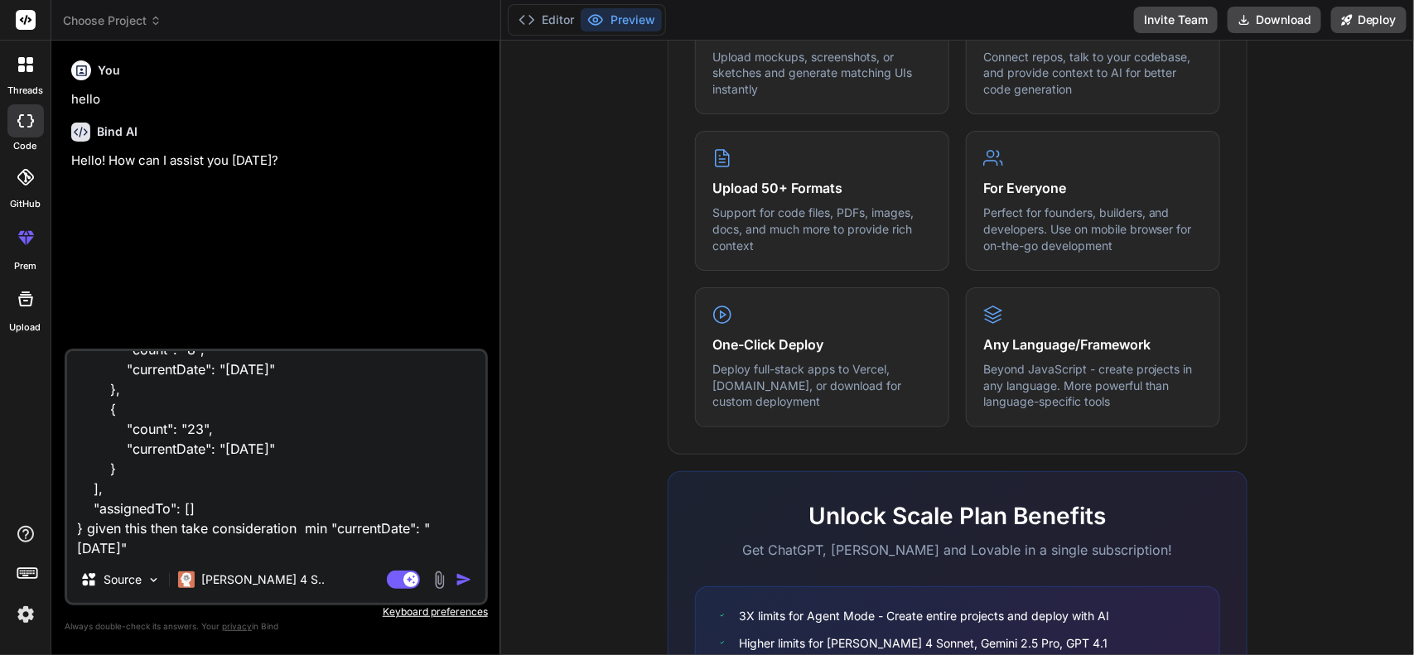
click at [297, 541] on textarea "i want to min date max date in series wise. and if now data getting from respon…" at bounding box center [276, 453] width 418 height 205
click at [436, 545] on textarea "i want to min date max date in series wise. and if now data getting from respon…" at bounding box center [276, 453] width 418 height 205
paste textarea "import React, { useEffect, useRef } from 'react'; import { Chart, registerables…"
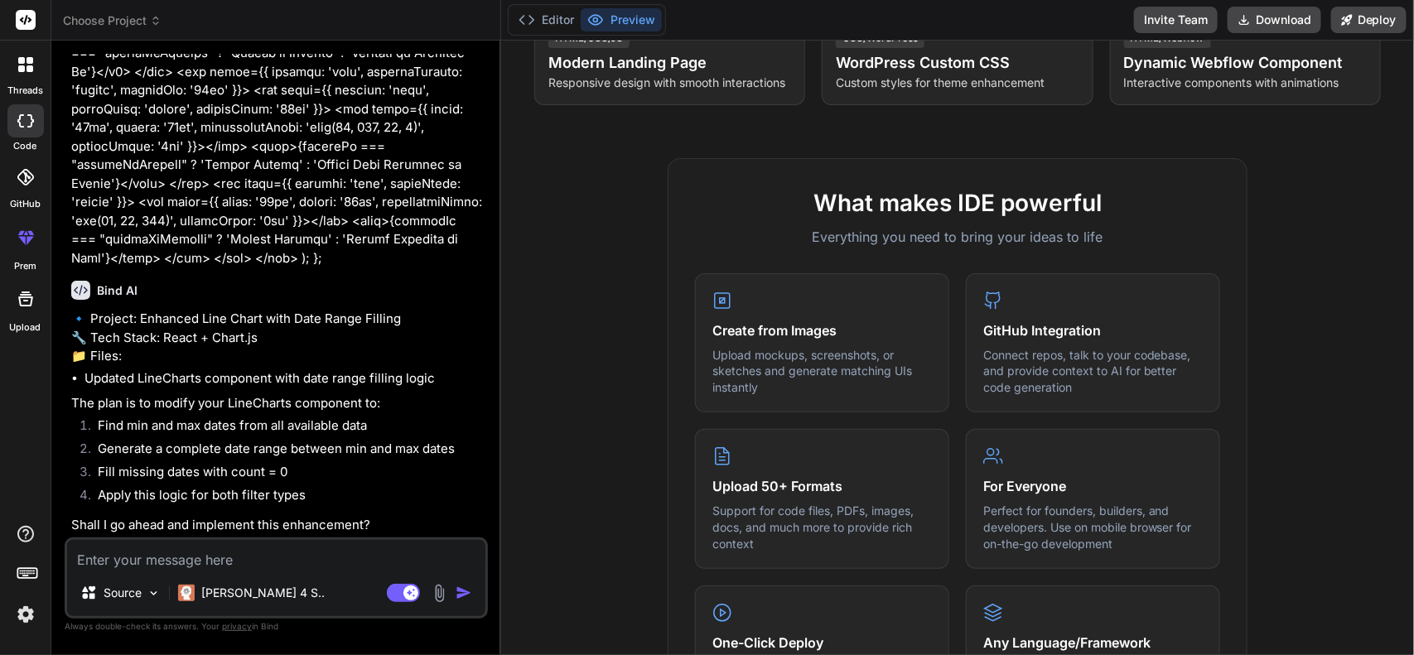
scroll to position [442, 0]
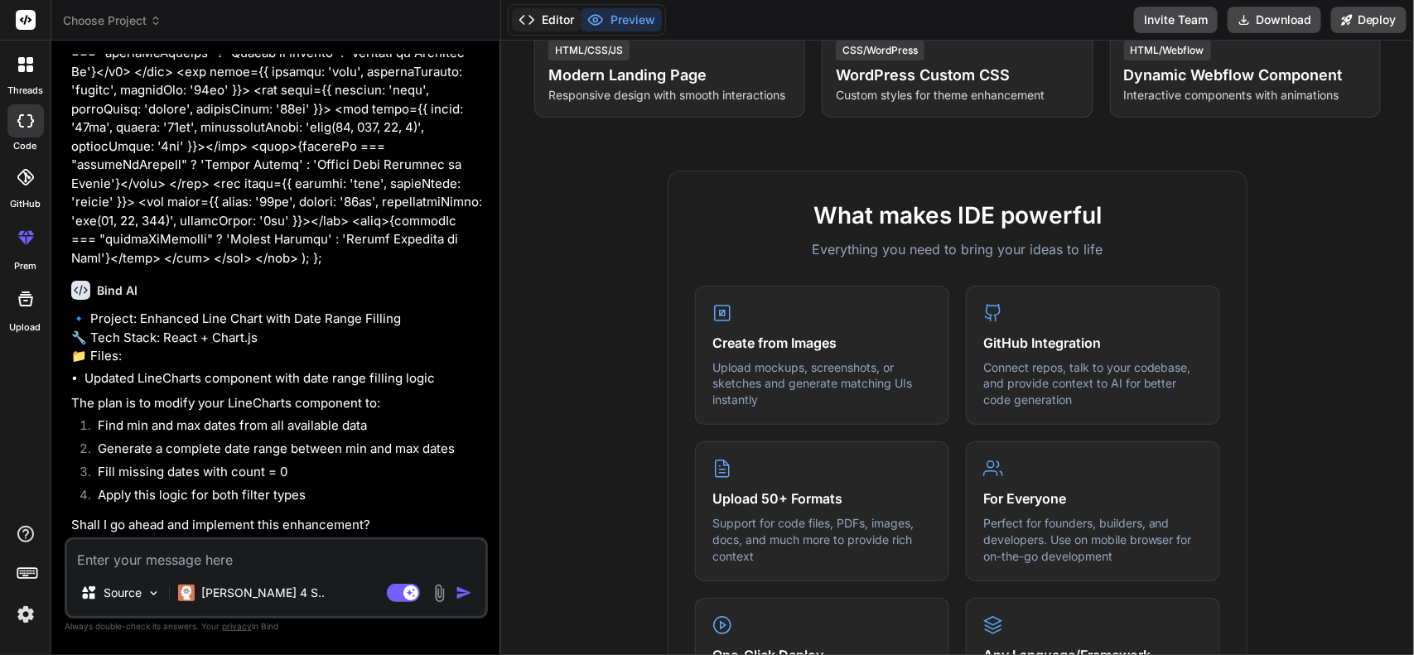
click at [548, 18] on button "Editor" at bounding box center [546, 19] width 69 height 23
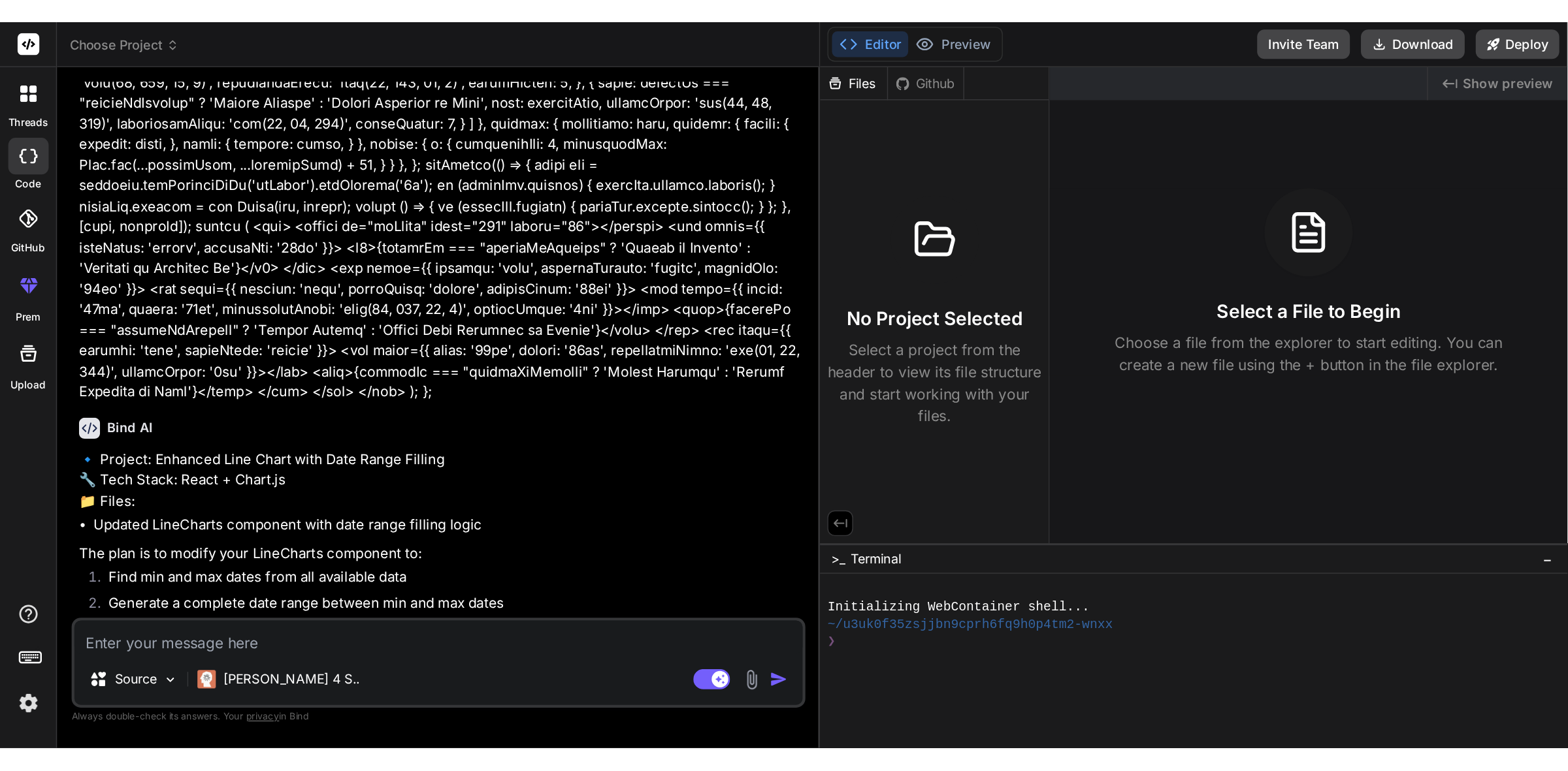
scroll to position [360, 0]
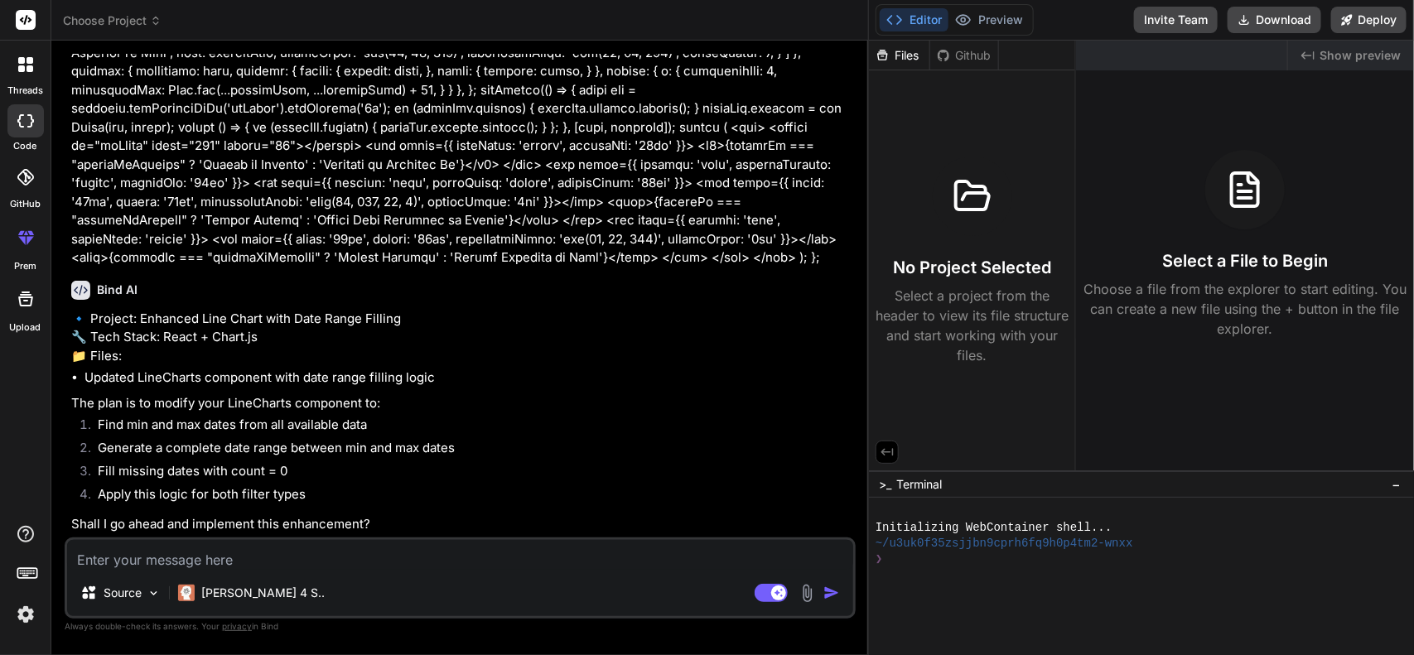
drag, startPoint x: 499, startPoint y: 95, endPoint x: 1098, endPoint y: 162, distance: 603.4
click at [649, 162] on div "Choose Project Created with Pixso. Bind AI Web Search Created with Pixso. Code …" at bounding box center [732, 327] width 1363 height 655
click at [649, 311] on p "🔹 Project: Enhanced Line Chart with Date Range Filling 🔧 Tech Stack: React + Ch…" at bounding box center [461, 338] width 781 height 56
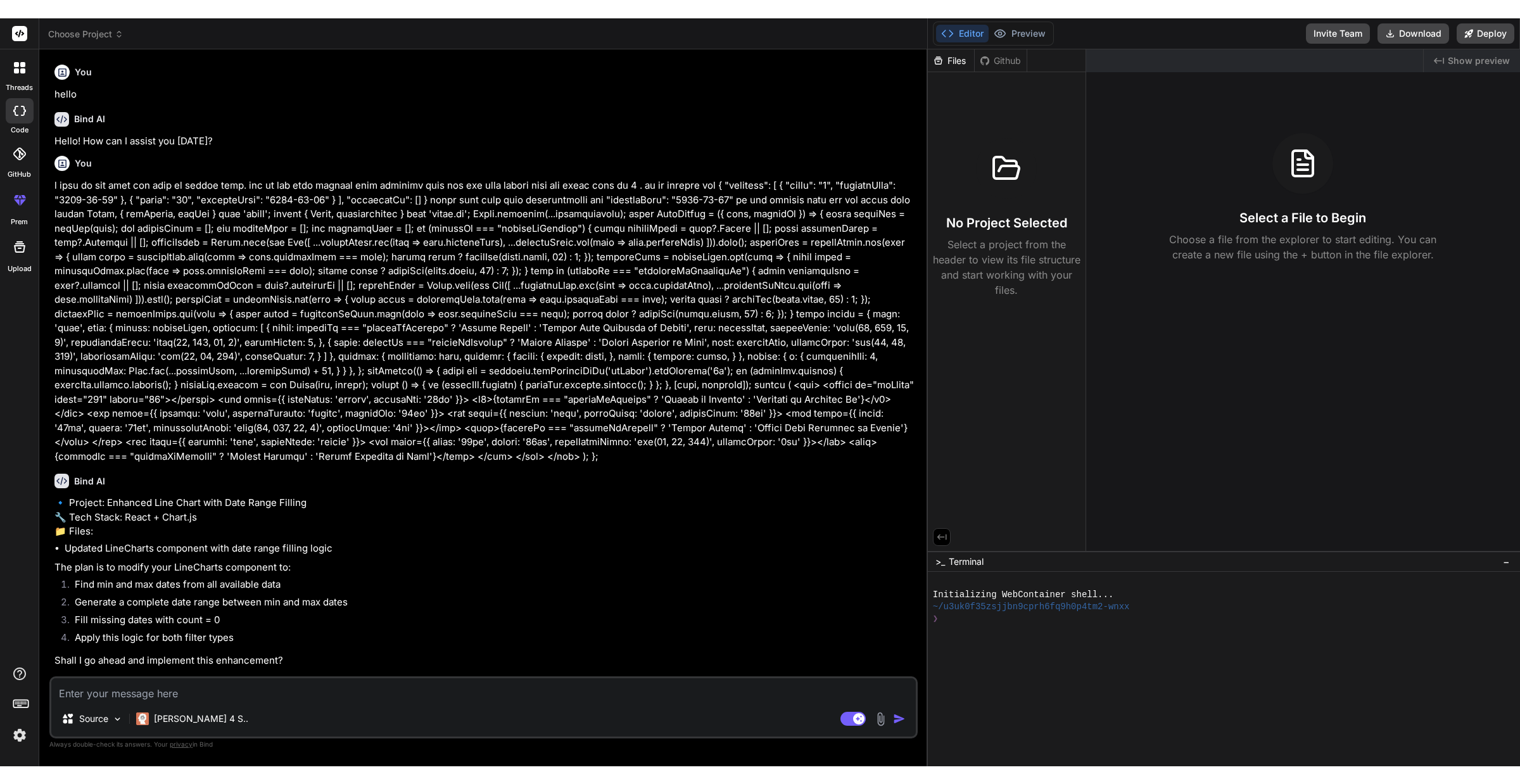
scroll to position [21, 0]
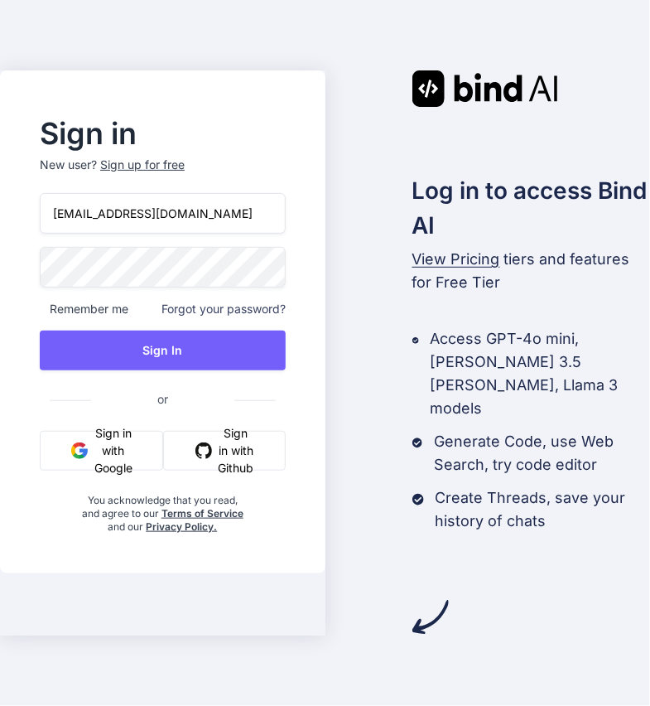
click at [72, 234] on input "dev@yopmail.com" at bounding box center [163, 213] width 246 height 41
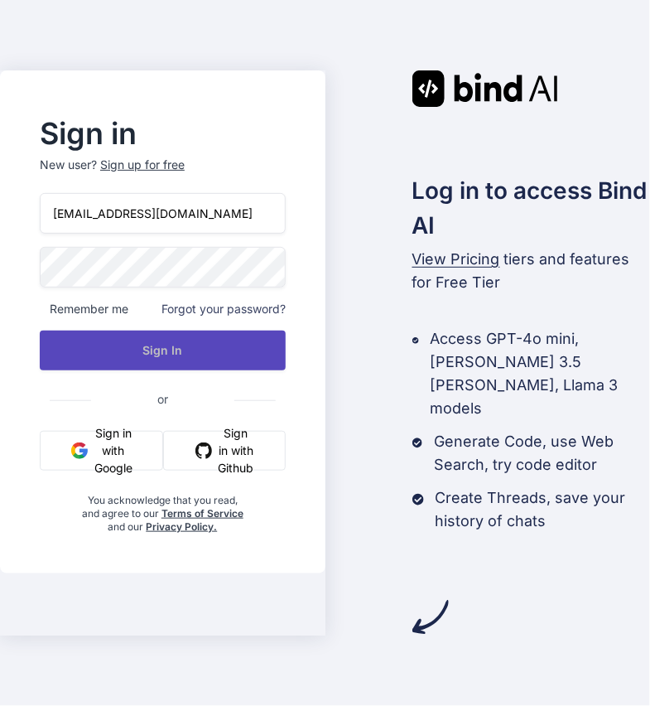
type input "dev9@yopmail.com"
click at [142, 365] on button "Sign In" at bounding box center [163, 351] width 246 height 40
click at [149, 369] on button "Sign In" at bounding box center [163, 351] width 246 height 40
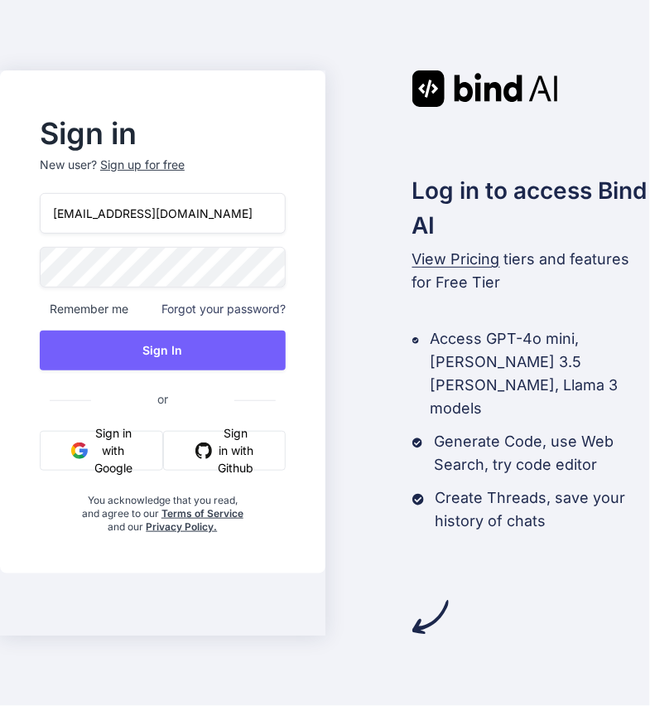
click at [69, 232] on input "dev@yopmail.com" at bounding box center [163, 213] width 246 height 41
click at [70, 234] on input "dev@yopmail.com" at bounding box center [163, 213] width 246 height 41
type input "dev9@yopmail.com"
click at [223, 234] on input "dev9@yopmail.com" at bounding box center [163, 213] width 246 height 41
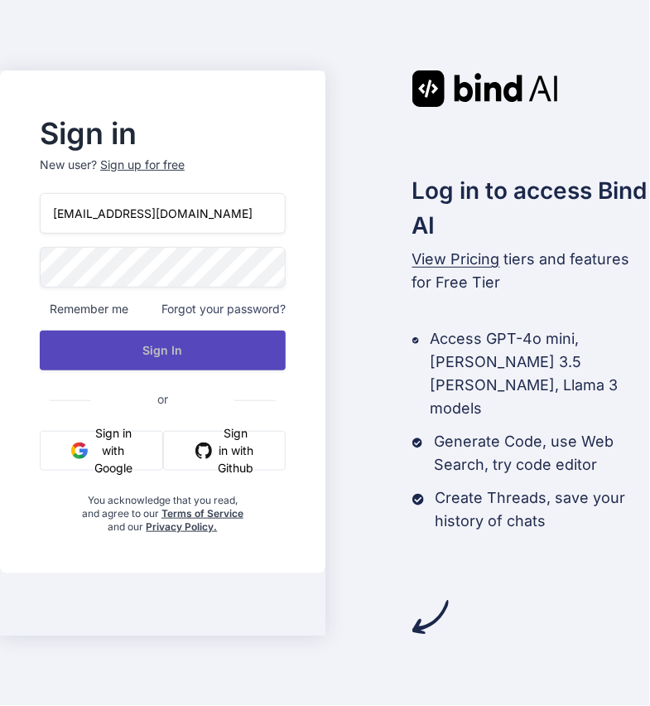
click at [185, 370] on button "Sign In" at bounding box center [163, 351] width 246 height 40
